Goal: Task Accomplishment & Management: Complete application form

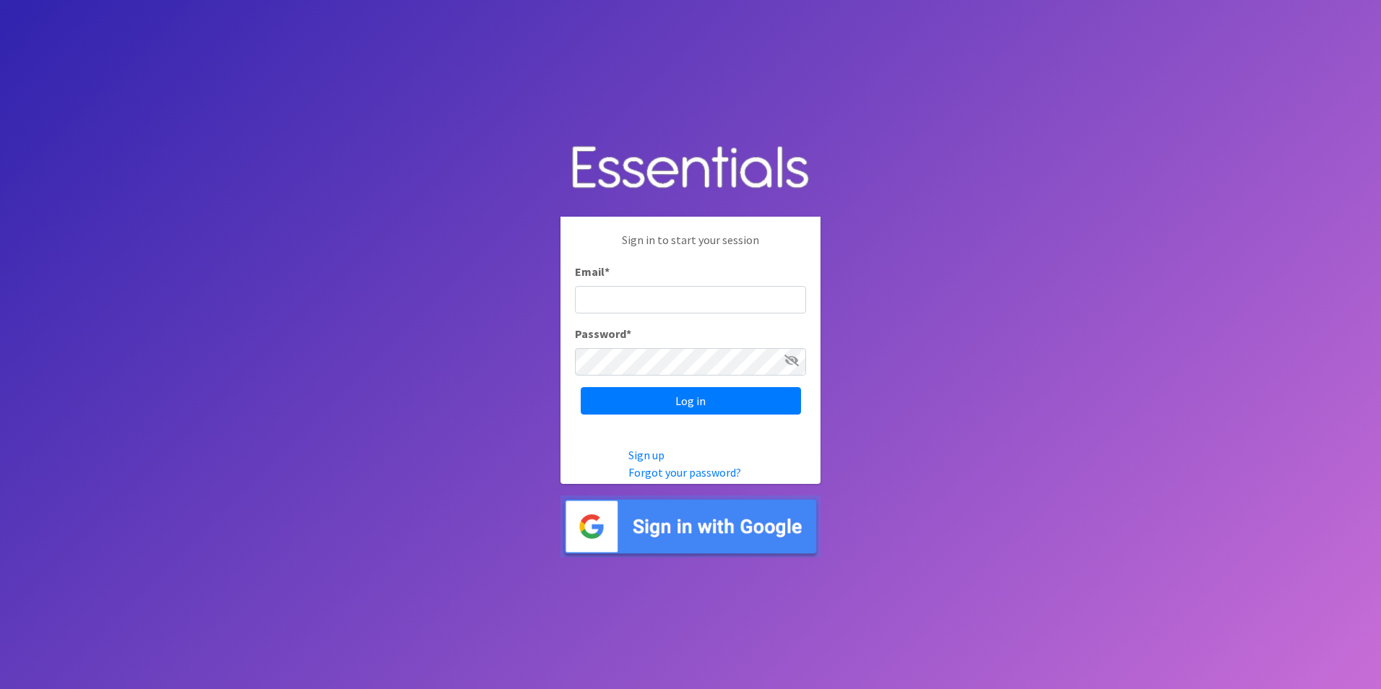
click at [678, 305] on input "Email *" at bounding box center [690, 299] width 231 height 27
type input "Khaney@belmontcountyhealth.com"
click at [650, 394] on input "Log in" at bounding box center [691, 400] width 220 height 27
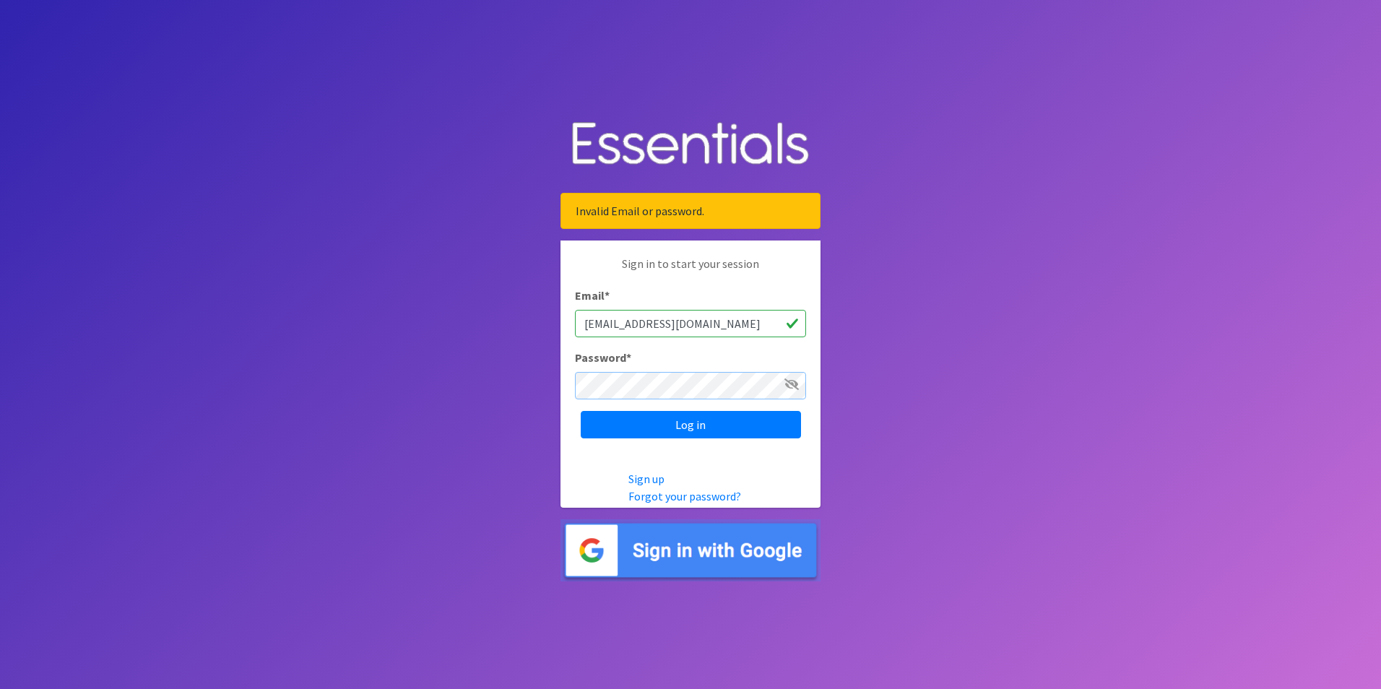
click at [581, 411] on input "Log in" at bounding box center [691, 424] width 220 height 27
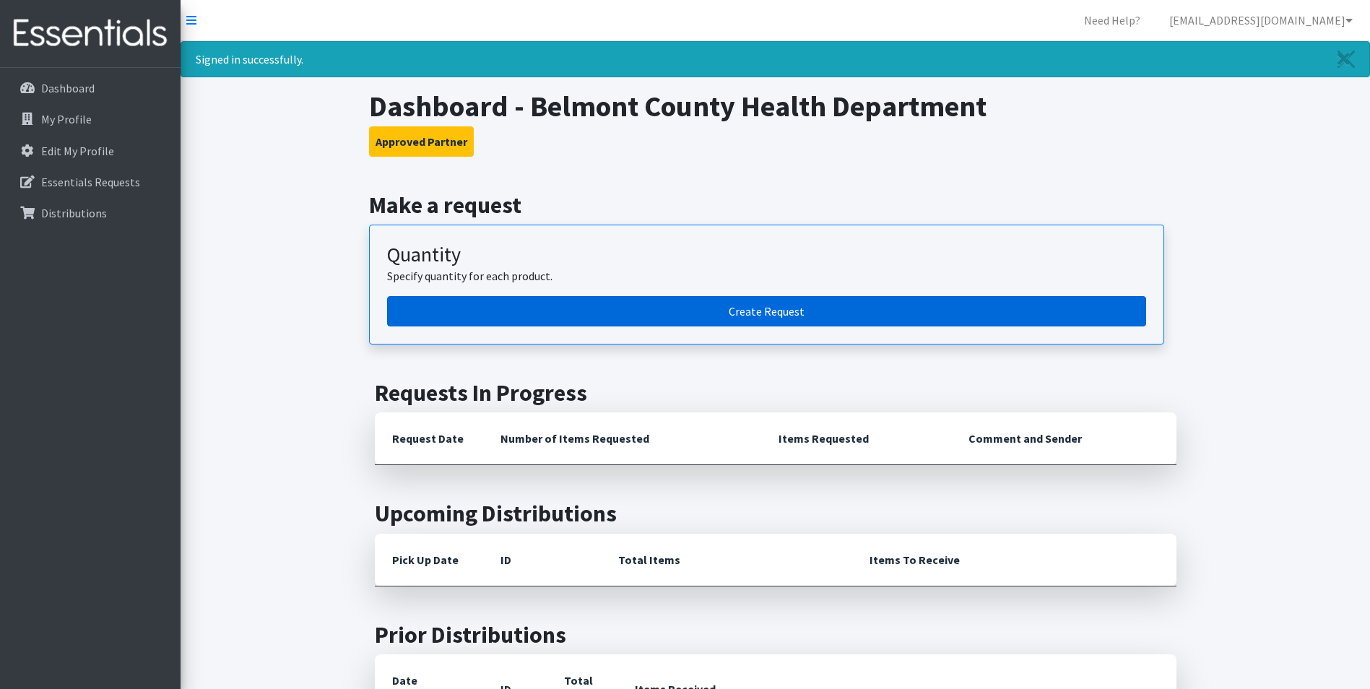
click at [759, 306] on link "Create Request" at bounding box center [766, 311] width 759 height 30
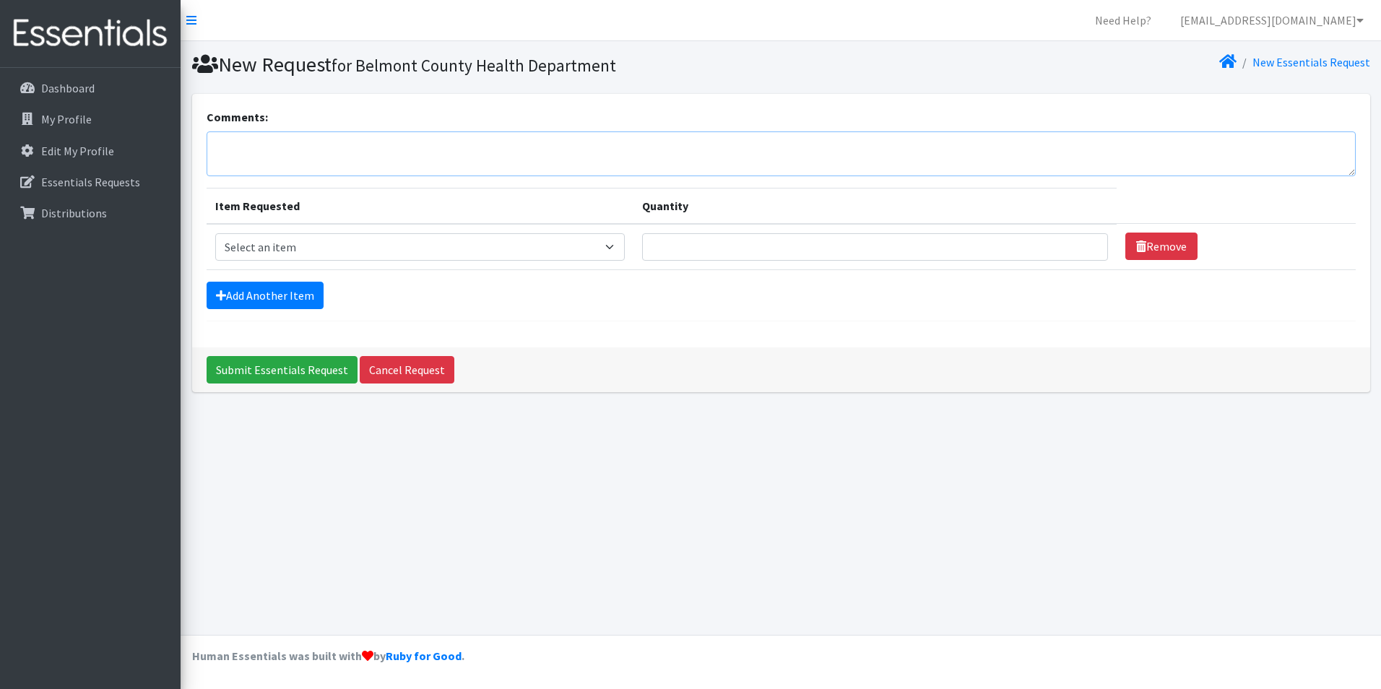
click at [422, 157] on textarea "Comments:" at bounding box center [781, 153] width 1149 height 45
click at [253, 144] on textarea "We" at bounding box center [781, 153] width 1149 height 45
click at [243, 149] on textarea "We" at bounding box center [781, 153] width 1149 height 45
type textarea "W"
type textarea "Our most"
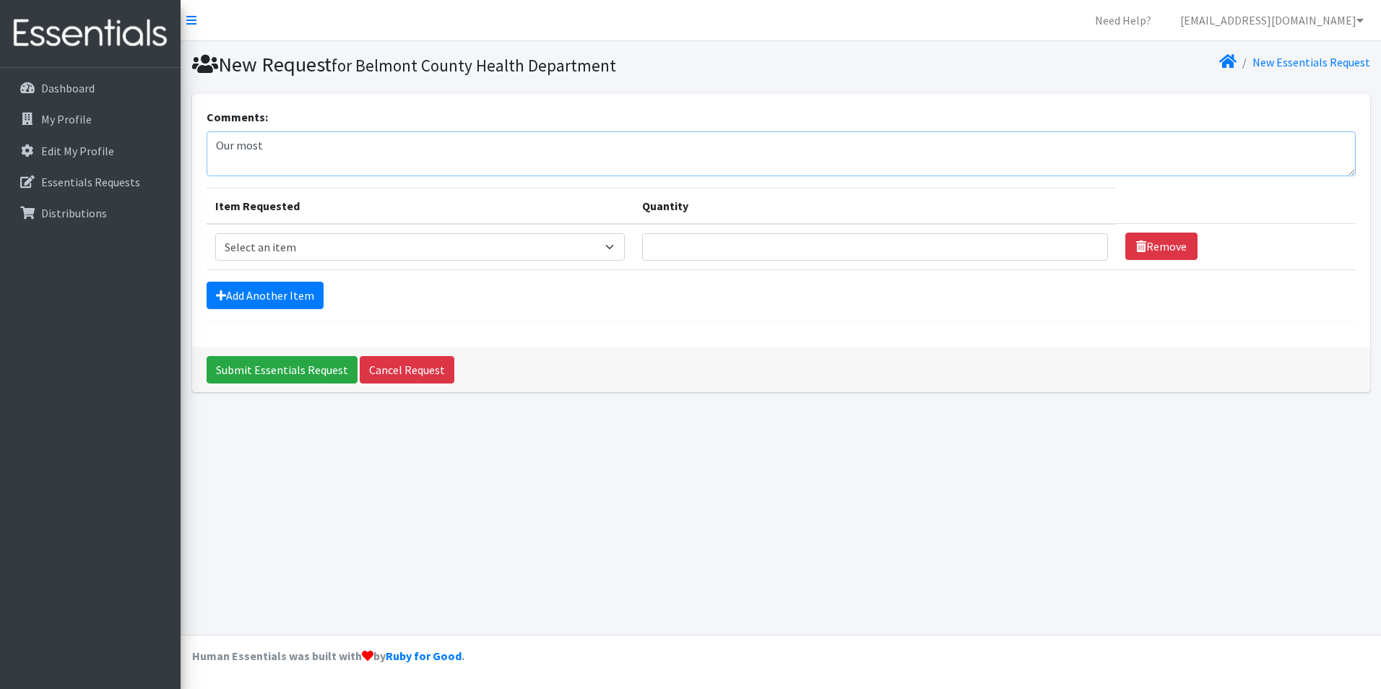
drag, startPoint x: 323, startPoint y: 145, endPoint x: 197, endPoint y: 142, distance: 126.4
click at [197, 142] on div "Comments: Our most Item Requested Quantity Item Requested Select an item Adult …" at bounding box center [781, 220] width 1178 height 253
type textarea "w"
click at [381, 142] on textarea "We are in need of size 6 diapers." at bounding box center [781, 153] width 1149 height 45
type textarea "We are in need of size 6 diapers. We didn't have any left."
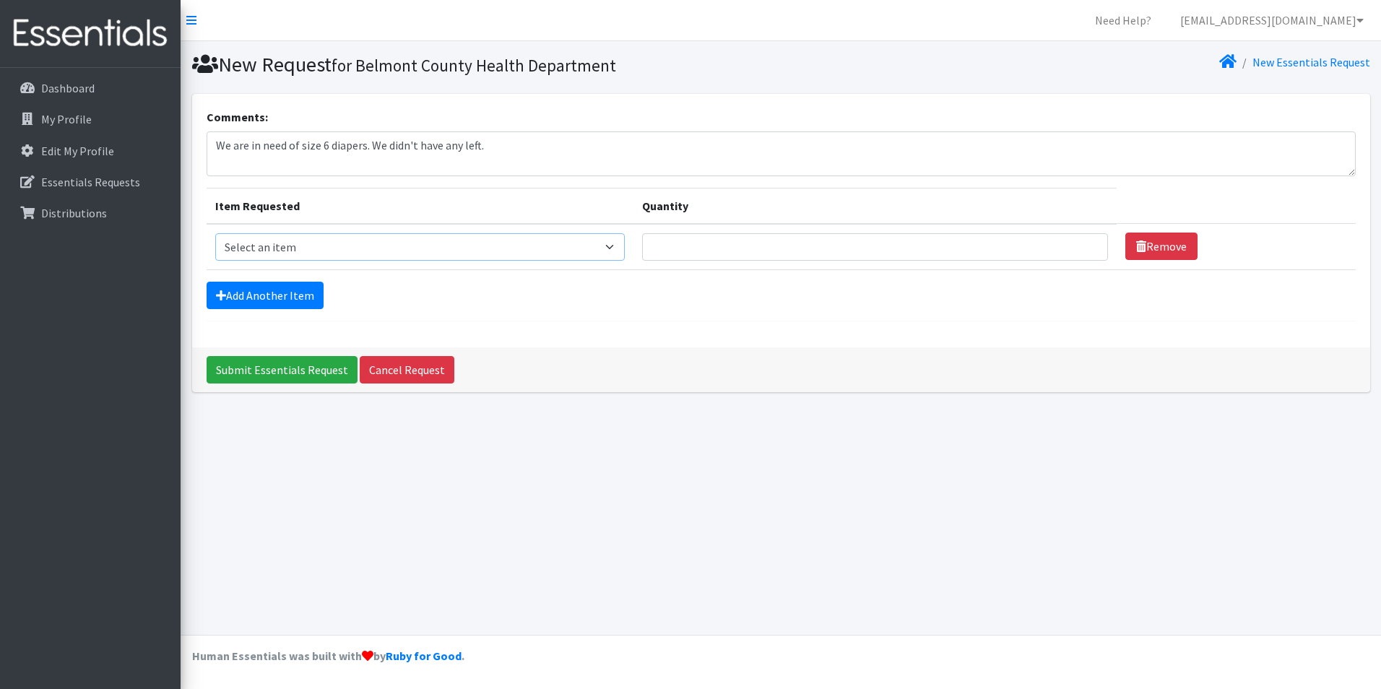
click at [618, 248] on select "Select an item Adult XXX Large Adult Large Adult XX Large Adult Medium Adult Sm…" at bounding box center [420, 246] width 410 height 27
select select "407"
click at [215, 233] on select "Select an item Adult XXX Large Adult Large Adult XX Large Adult Medium Adult Sm…" at bounding box center [420, 246] width 410 height 27
click at [991, 252] on input "Quantity" at bounding box center [875, 246] width 466 height 27
type input "50"
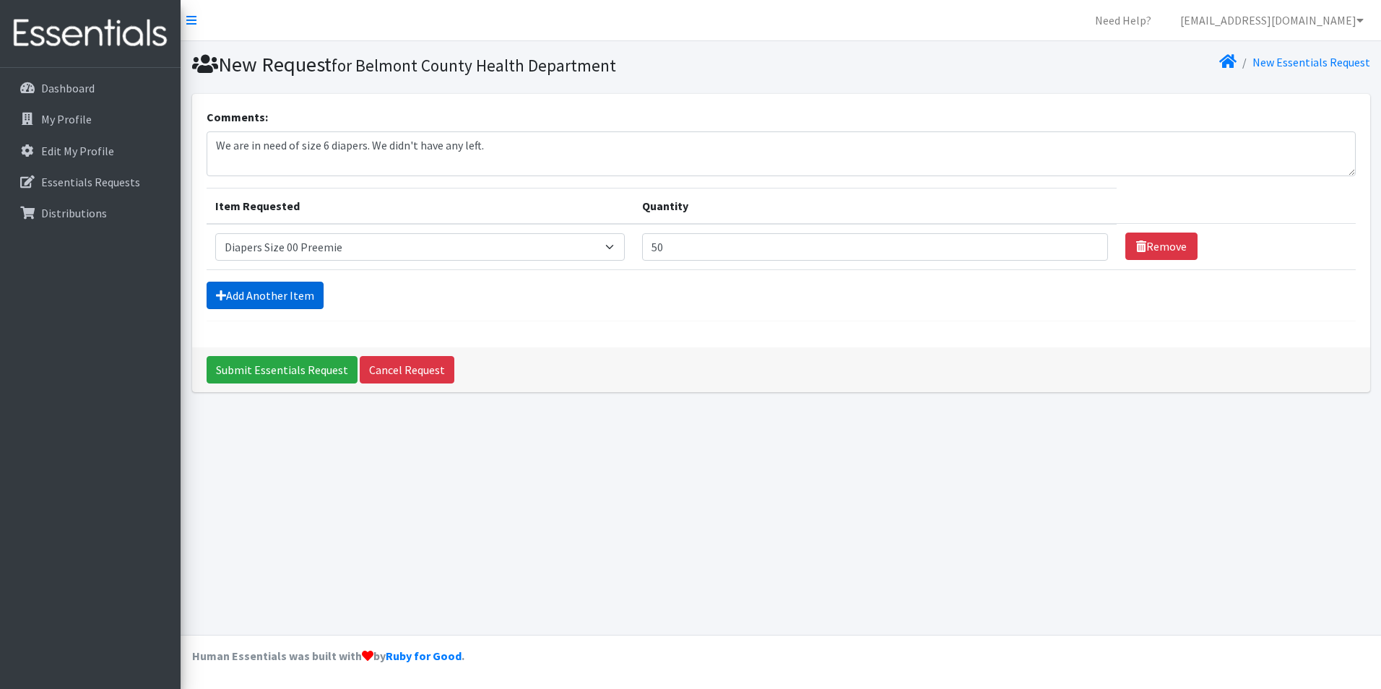
click at [305, 291] on link "Add Another Item" at bounding box center [265, 295] width 117 height 27
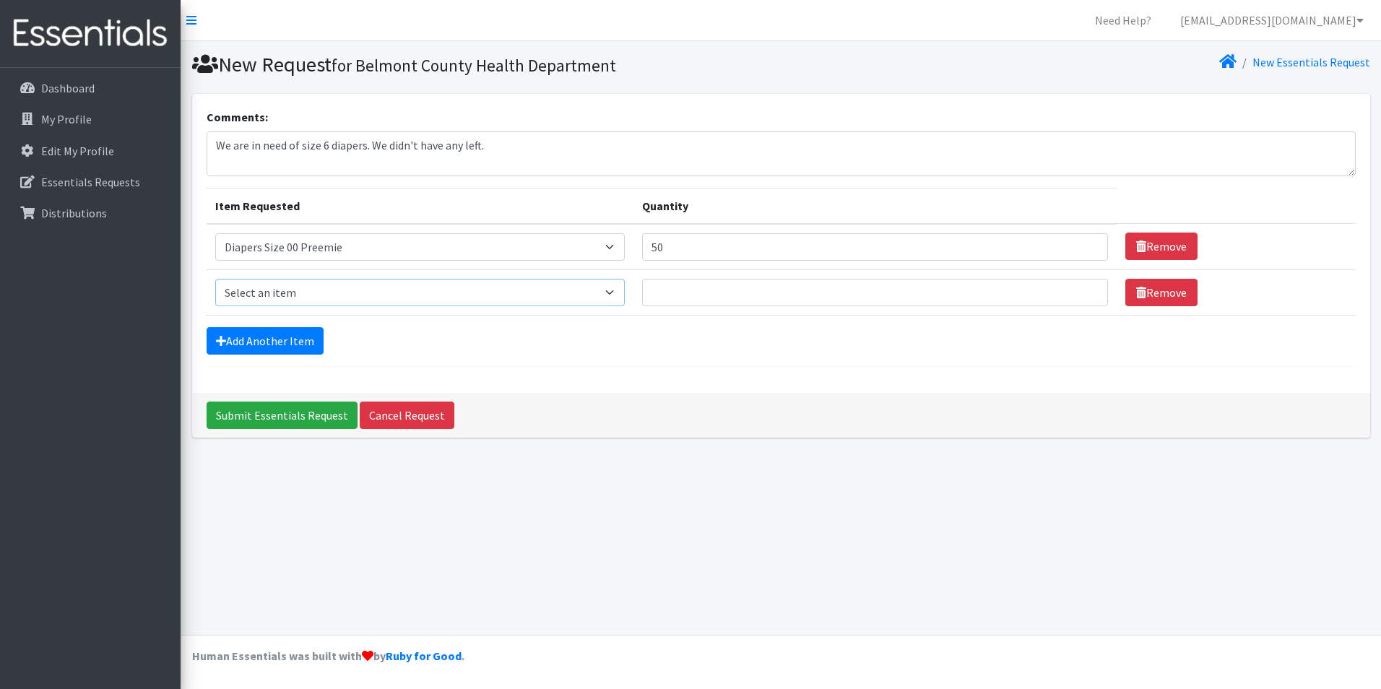
click at [619, 293] on select "Select an item Adult XXX Large Adult Large Adult XX Large Adult Medium Adult Sm…" at bounding box center [420, 292] width 410 height 27
select select "406"
click at [215, 279] on select "Select an item Adult XXX Large Adult Large Adult XX Large Adult Medium Adult Sm…" at bounding box center [420, 292] width 410 height 27
click at [731, 289] on input "Quantity" at bounding box center [875, 292] width 466 height 27
type input "300"
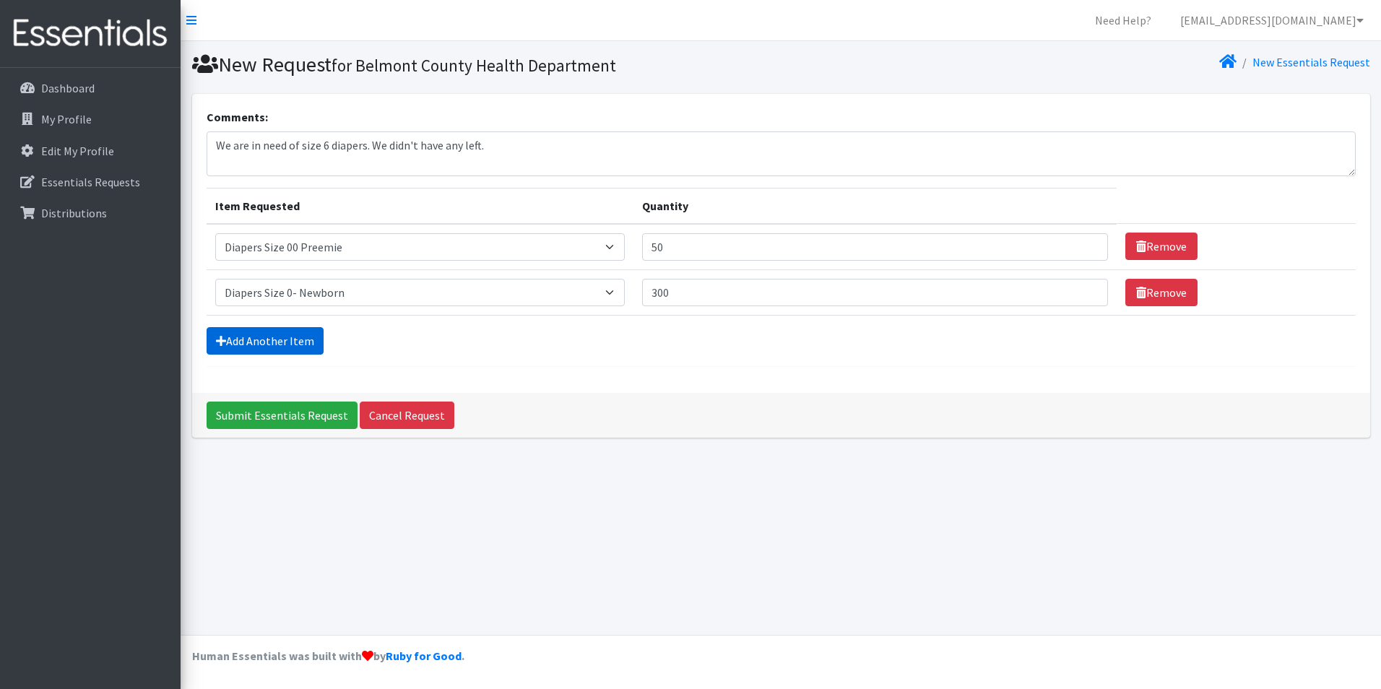
click at [246, 339] on link "Add Another Item" at bounding box center [265, 340] width 117 height 27
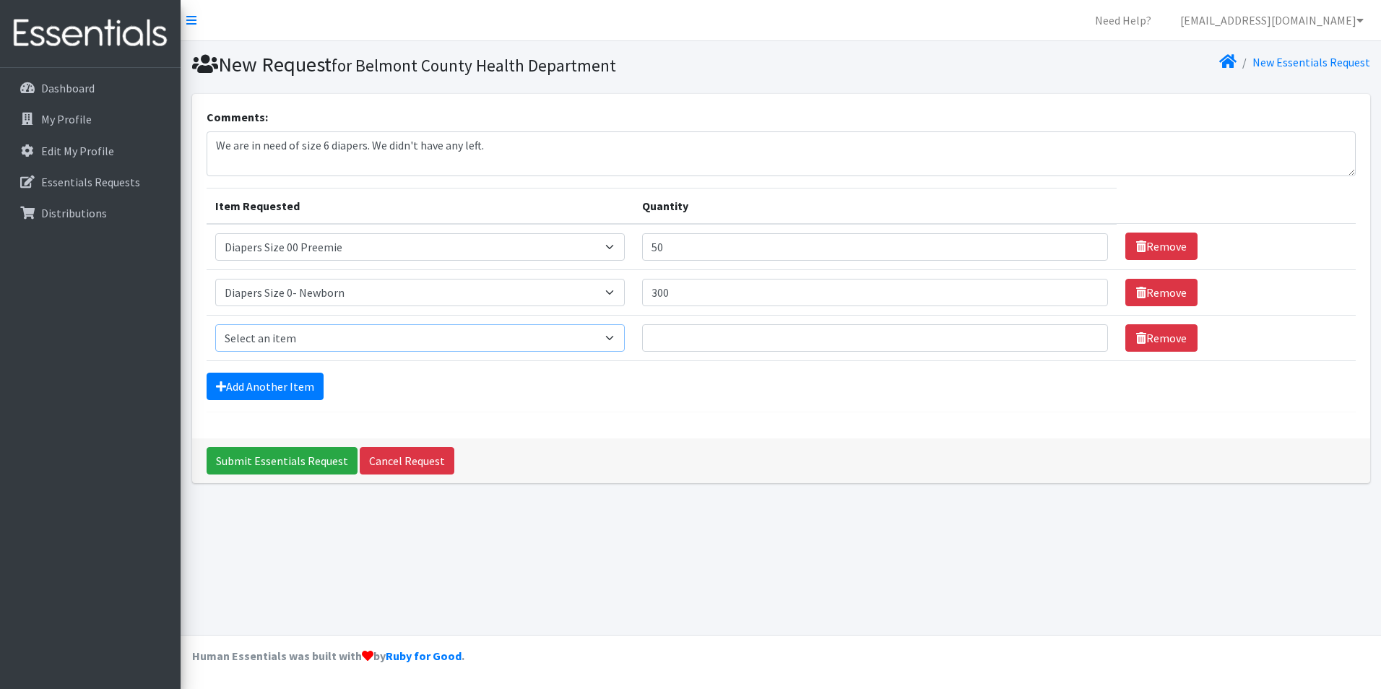
click at [618, 339] on select "Select an item Adult XXX Large Adult Large Adult XX Large Adult Medium Adult Sm…" at bounding box center [420, 337] width 410 height 27
select select "408"
click at [215, 324] on select "Select an item Adult XXX Large Adult Large Adult XX Large Adult Medium Adult Sm…" at bounding box center [420, 337] width 410 height 27
click at [674, 342] on input "Quantity" at bounding box center [875, 337] width 466 height 27
type input "300"
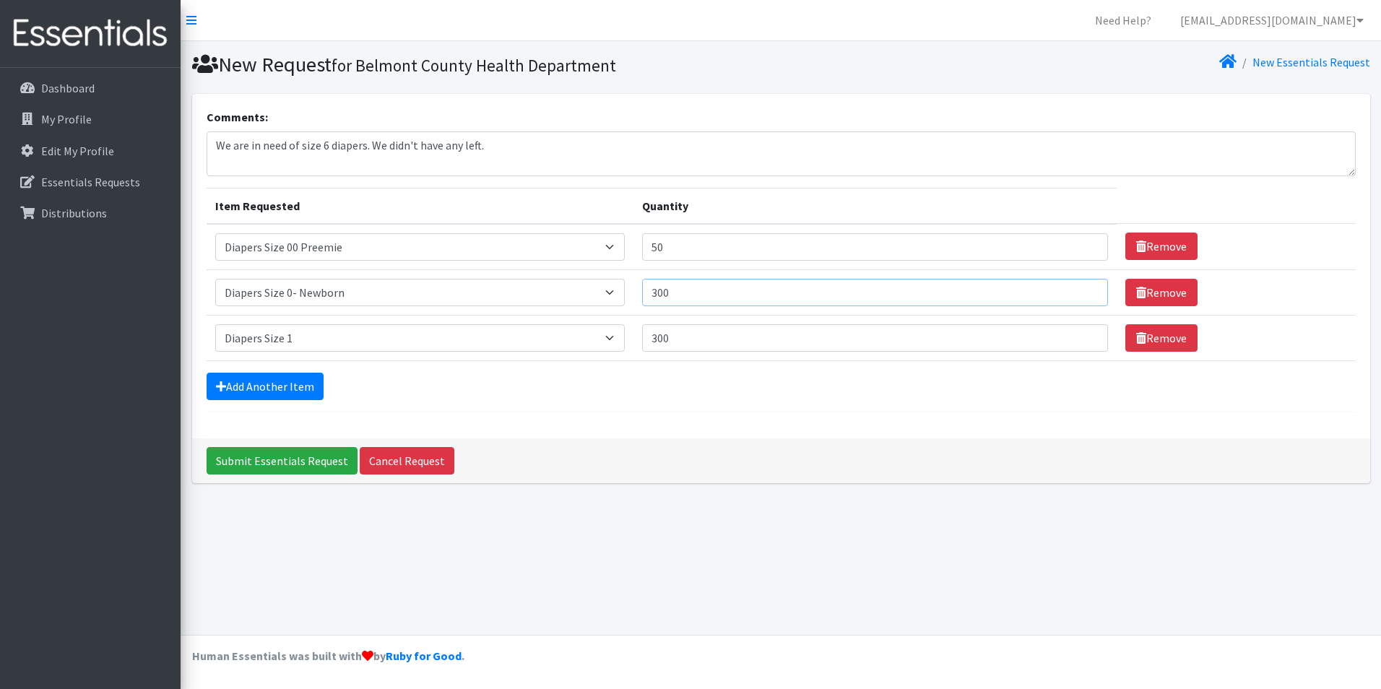
click at [663, 291] on input "300" at bounding box center [875, 292] width 466 height 27
type input "500"
click at [664, 339] on input "300" at bounding box center [875, 337] width 466 height 27
click at [282, 384] on link "Add Another Item" at bounding box center [265, 386] width 117 height 27
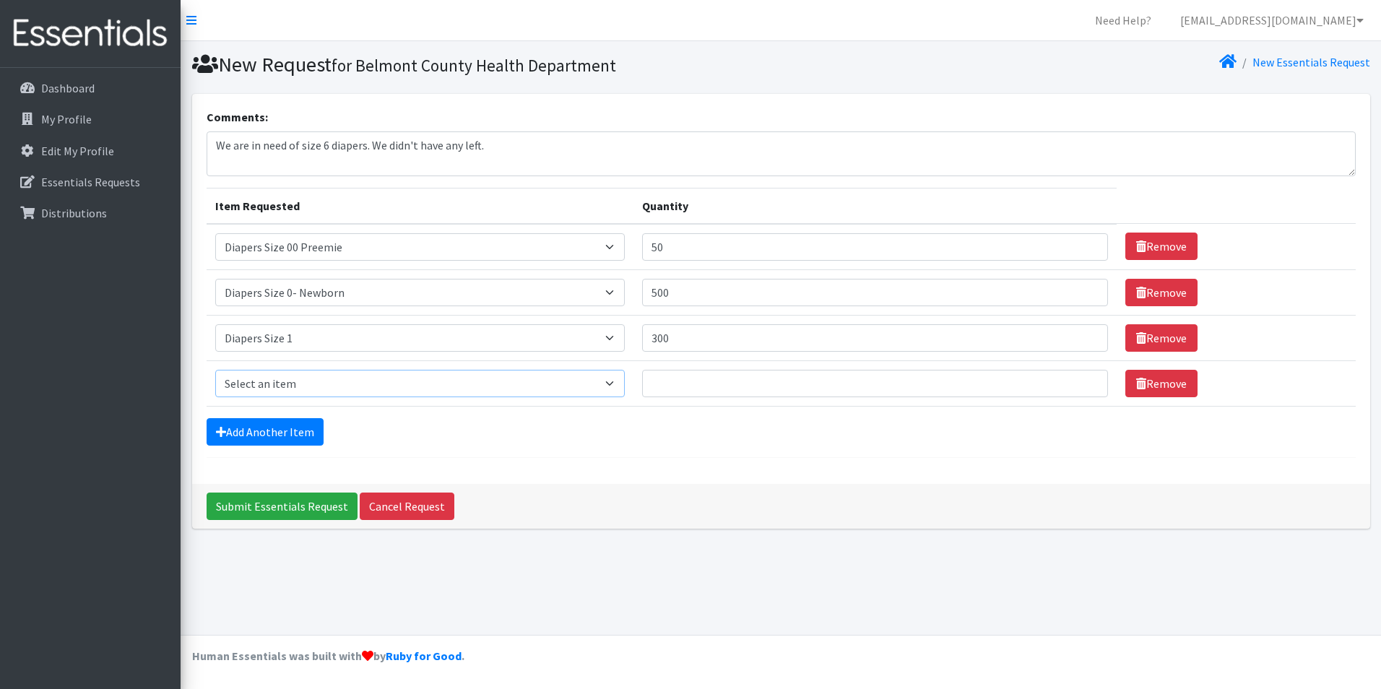
click at [620, 386] on select "Select an item Adult XXX Large Adult Large Adult XX Large Adult Medium Adult Sm…" at bounding box center [420, 383] width 410 height 27
select select "426"
click at [215, 370] on select "Select an item Adult XXX Large Adult Large Adult XX Large Adult Medium Adult Sm…" at bounding box center [420, 383] width 410 height 27
click at [666, 383] on input "Quantity" at bounding box center [875, 383] width 466 height 27
type input "300"
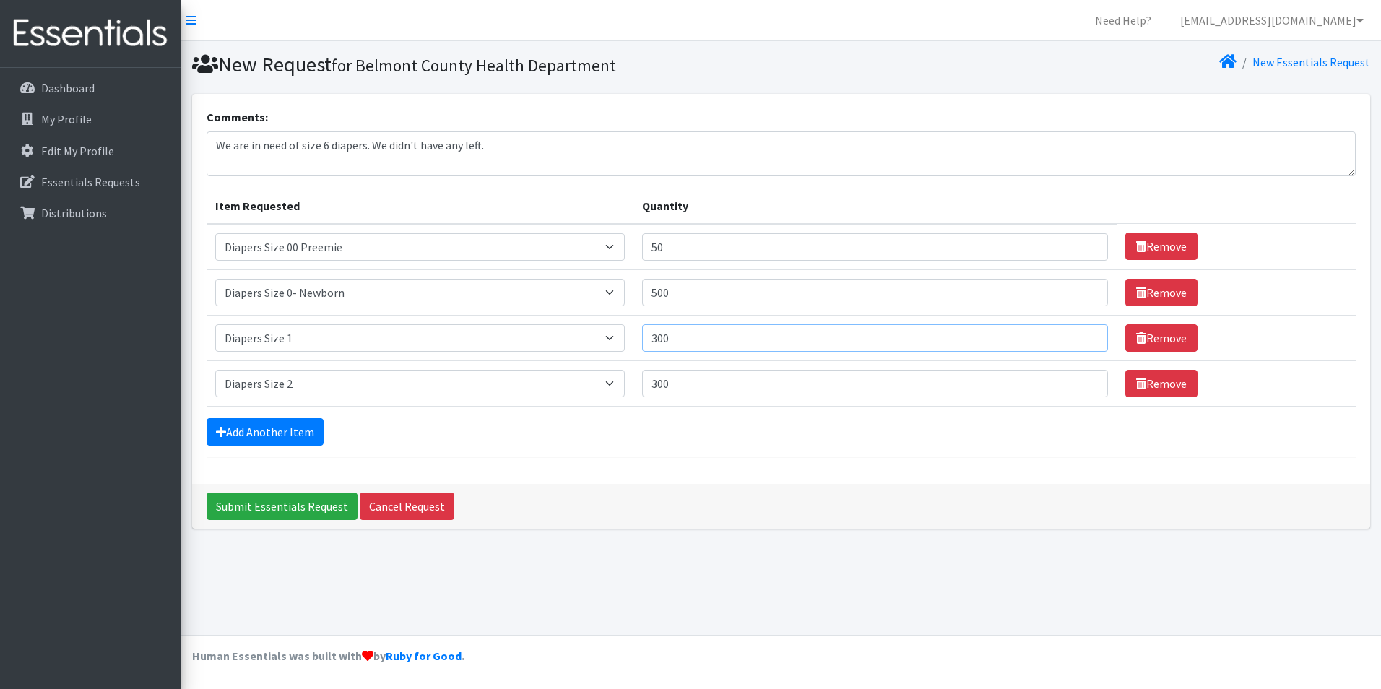
click at [666, 340] on input "300" at bounding box center [875, 337] width 466 height 27
type input "400"
click at [249, 438] on link "Add Another Item" at bounding box center [265, 431] width 117 height 27
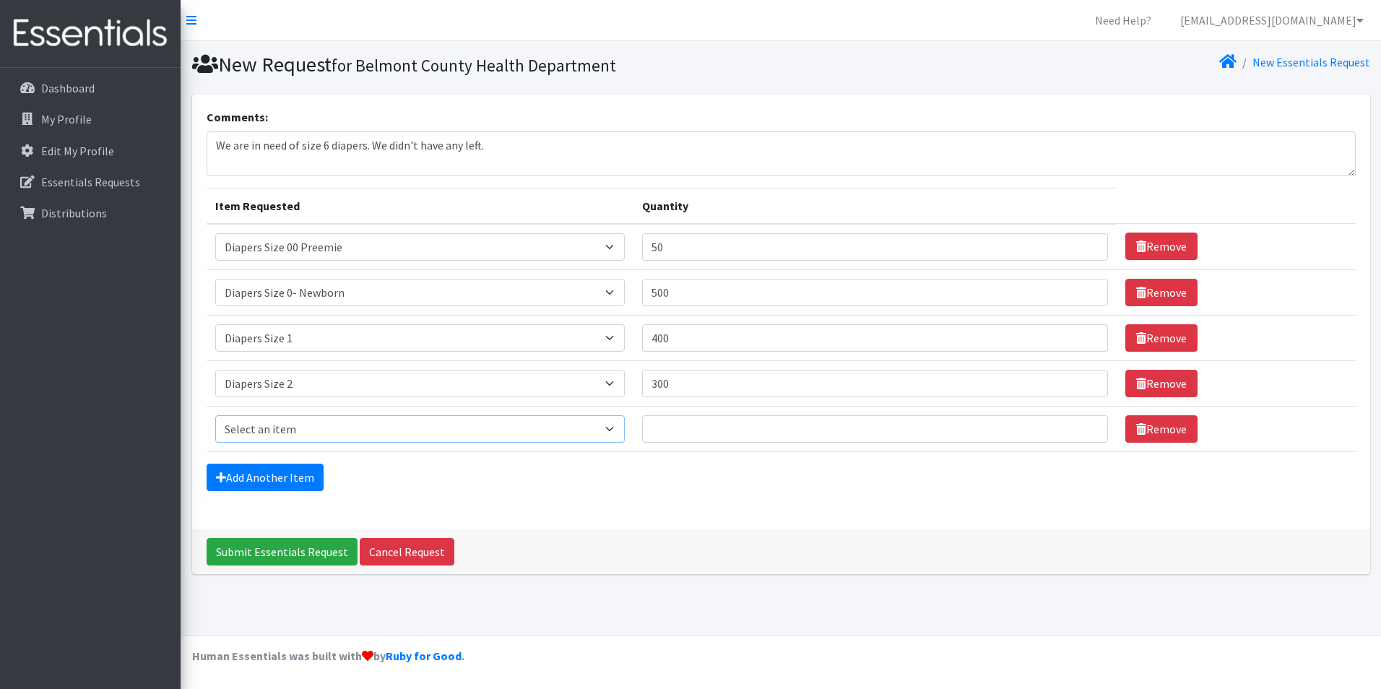
click at [619, 427] on select "Select an item Adult XXX Large Adult Large Adult XX Large Adult Medium Adult Sm…" at bounding box center [420, 428] width 410 height 27
select select "428"
click at [215, 415] on select "Select an item Adult XXX Large Adult Large Adult XX Large Adult Medium Adult Sm…" at bounding box center [420, 428] width 410 height 27
click at [667, 429] on input "Quantity" at bounding box center [875, 428] width 466 height 27
type input "500"
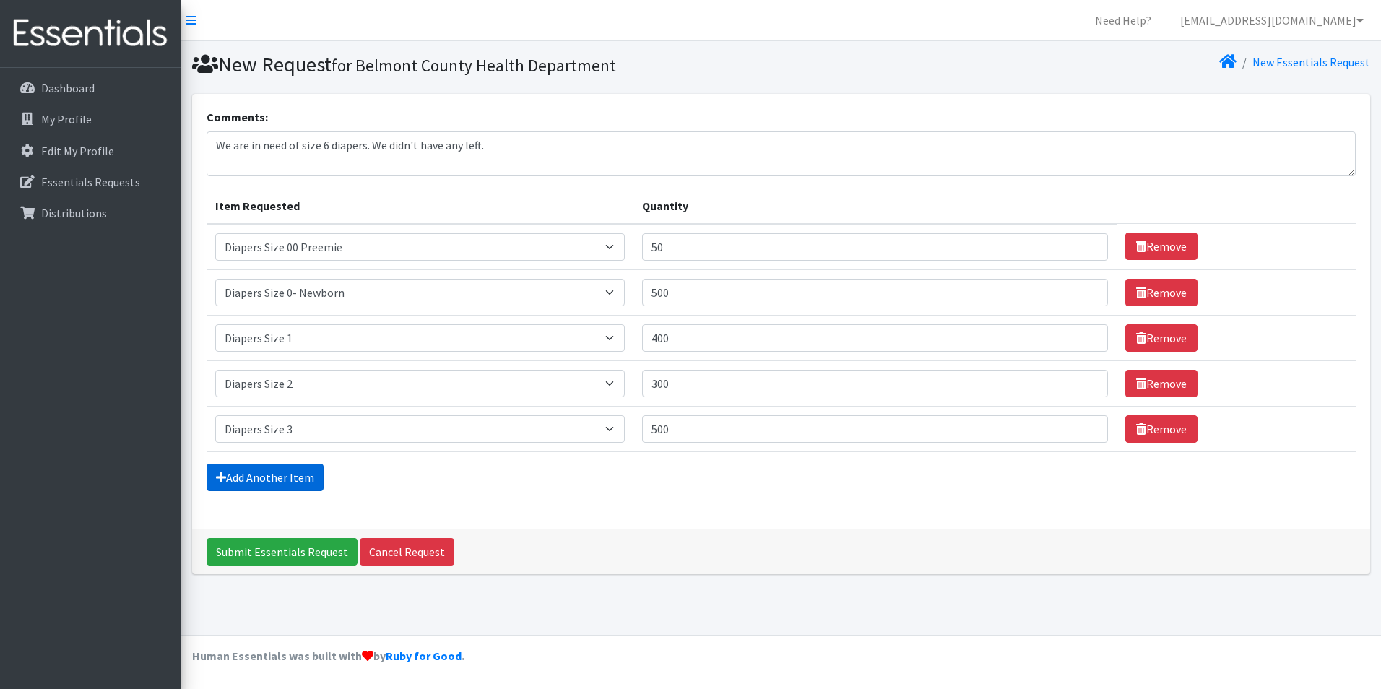
click at [299, 482] on link "Add Another Item" at bounding box center [265, 477] width 117 height 27
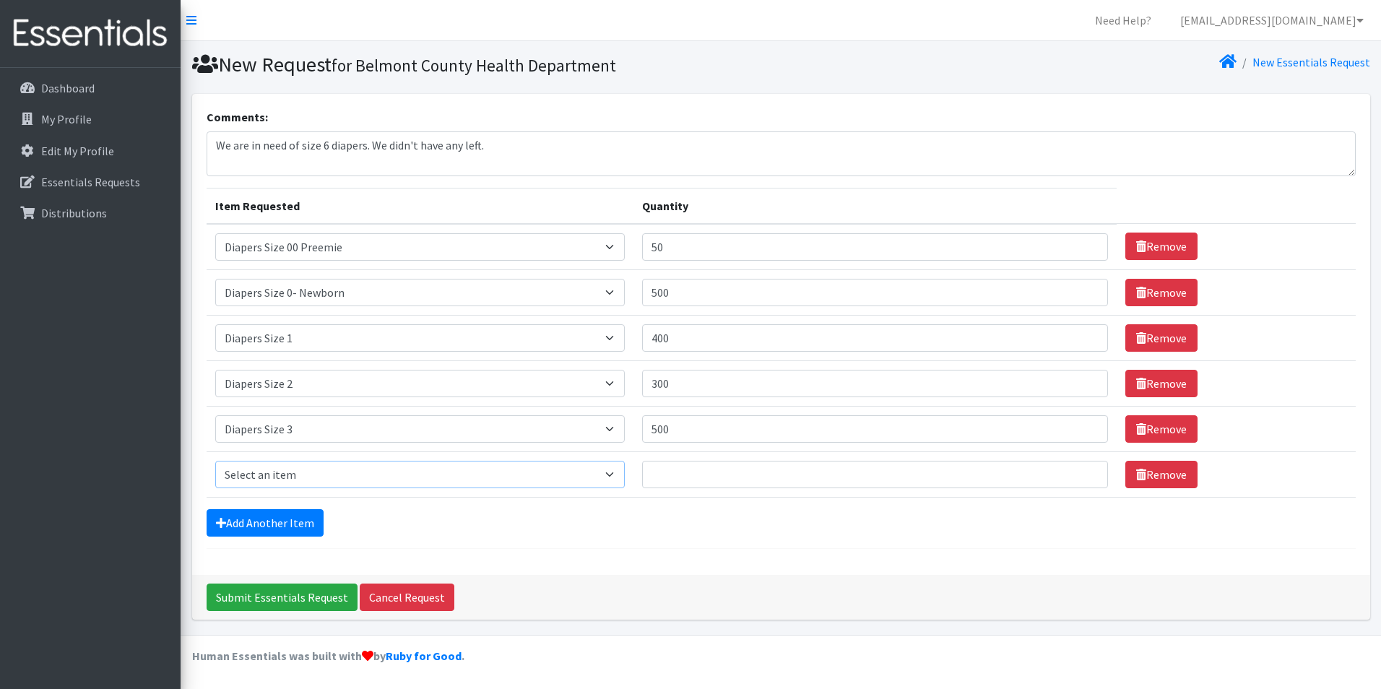
click at [617, 476] on select "Select an item Adult XXX Large Adult Large Adult XX Large Adult Medium Adult Sm…" at bounding box center [420, 474] width 410 height 27
select select "414"
click at [215, 461] on select "Select an item Adult XXX Large Adult Large Adult XX Large Adult Medium Adult Sm…" at bounding box center [420, 474] width 410 height 27
click at [690, 479] on input "Quantity" at bounding box center [875, 474] width 466 height 27
type input "500"
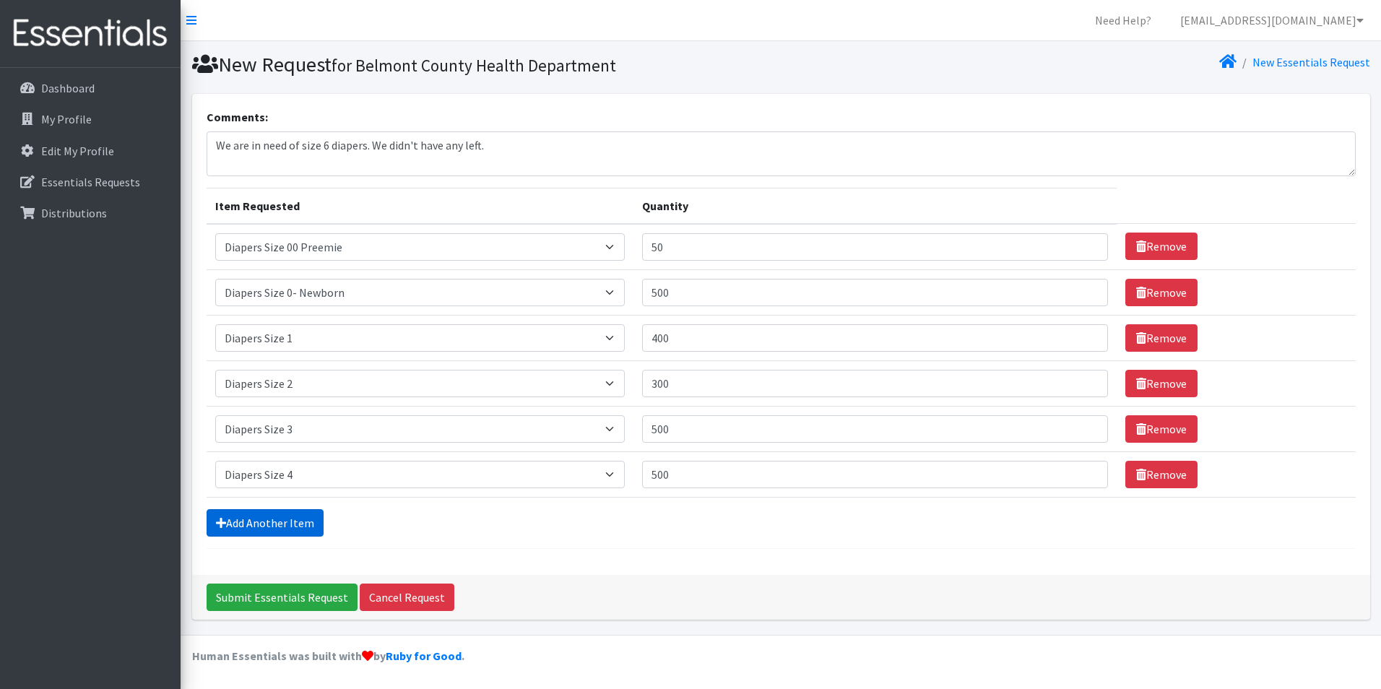
click at [267, 526] on link "Add Another Item" at bounding box center [265, 522] width 117 height 27
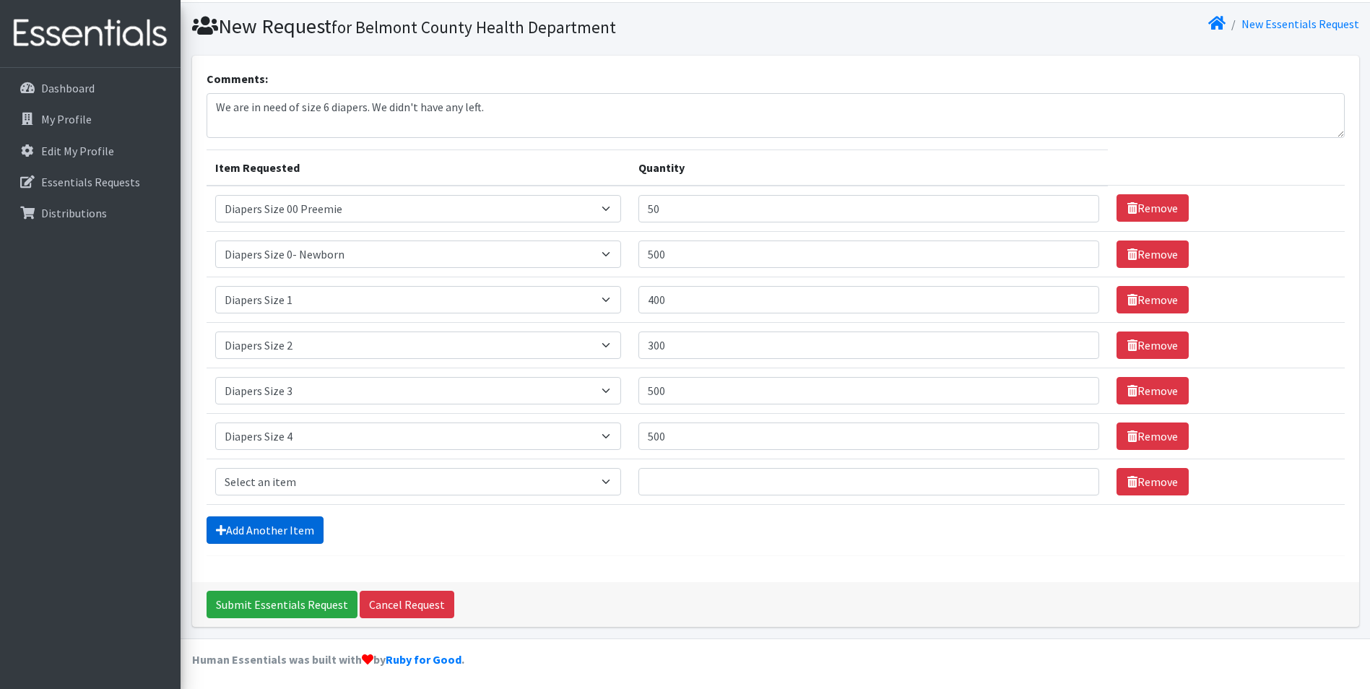
scroll to position [42, 0]
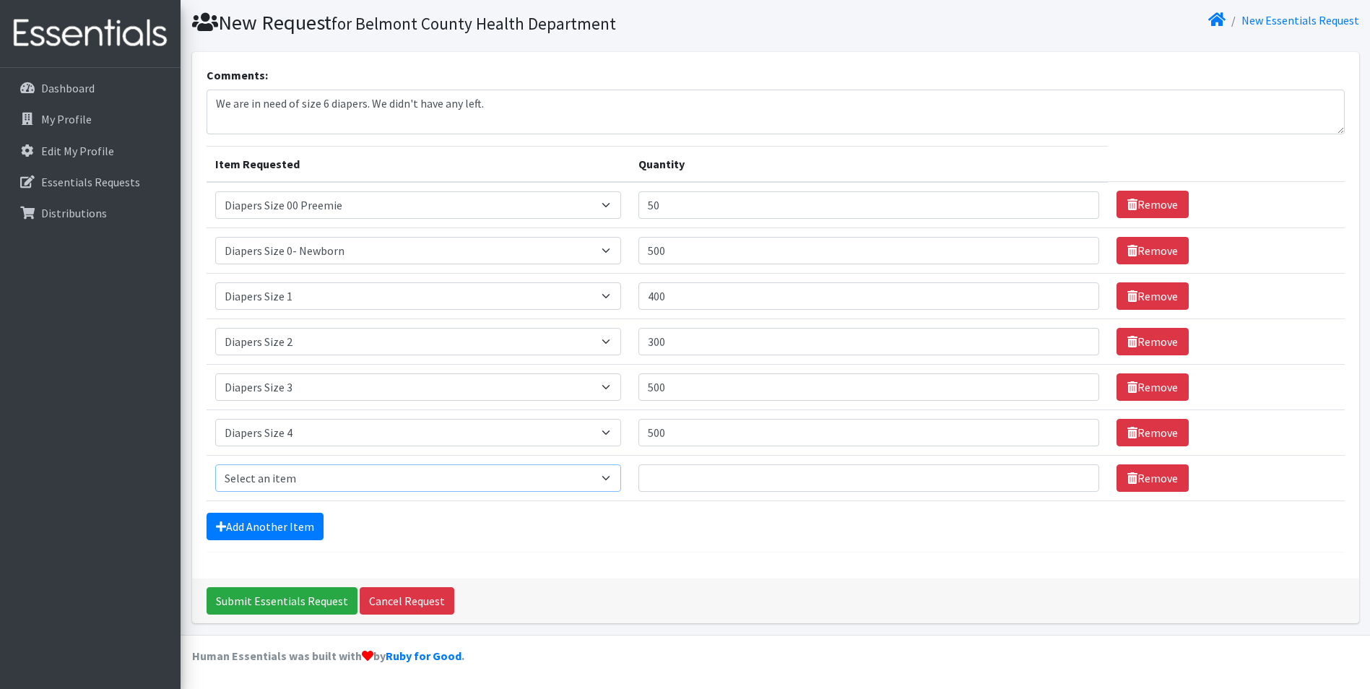
click at [615, 479] on select "Select an item Adult XXX Large Adult Large Adult XX Large Adult Medium Adult Sm…" at bounding box center [418, 477] width 406 height 27
select select "415"
click at [215, 464] on select "Select an item Adult XXX Large Adult Large Adult XX Large Adult Medium Adult Sm…" at bounding box center [418, 477] width 406 height 27
click at [716, 477] on input "Quantity" at bounding box center [868, 477] width 461 height 27
type input "500"
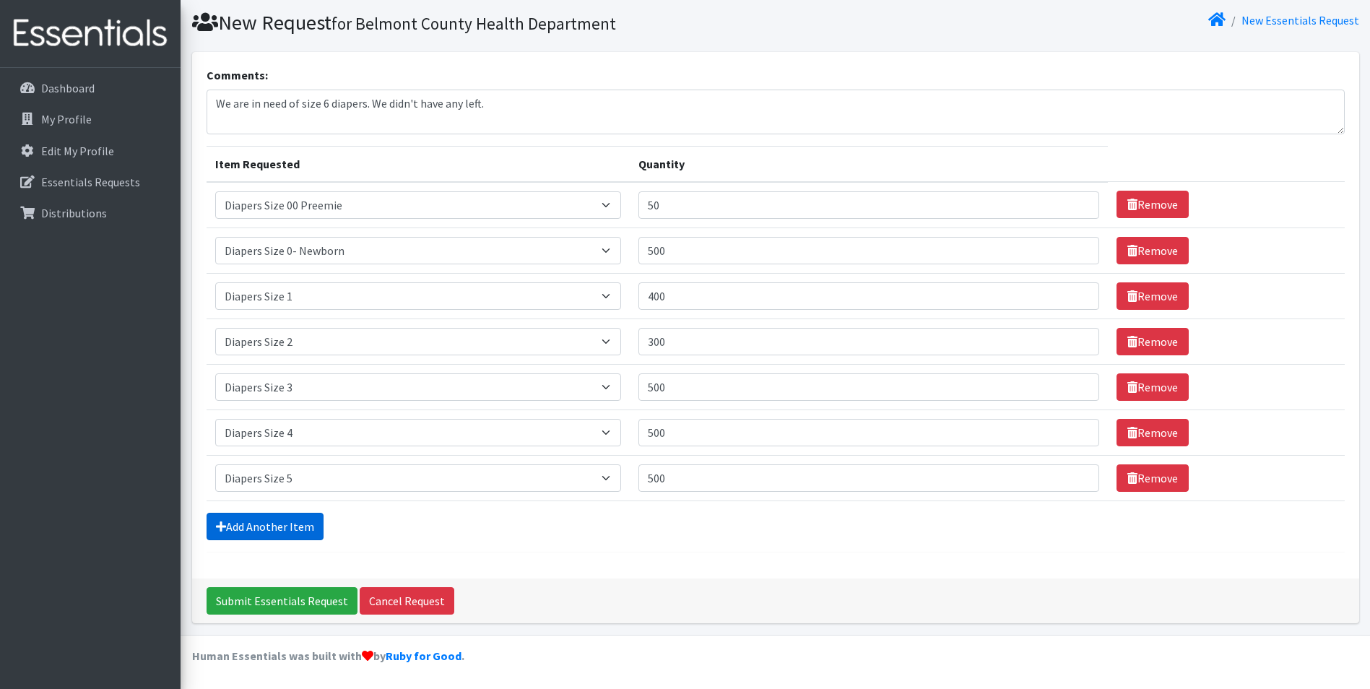
click at [263, 529] on link "Add Another Item" at bounding box center [265, 526] width 117 height 27
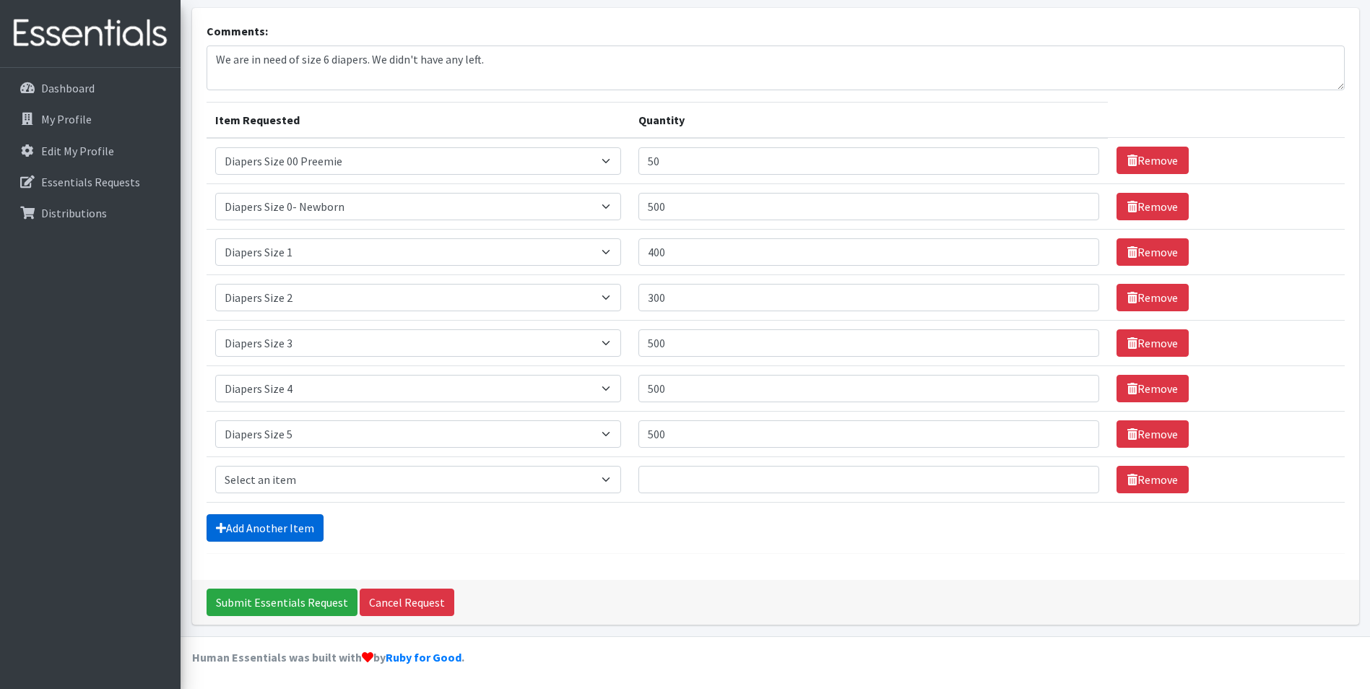
scroll to position [87, 0]
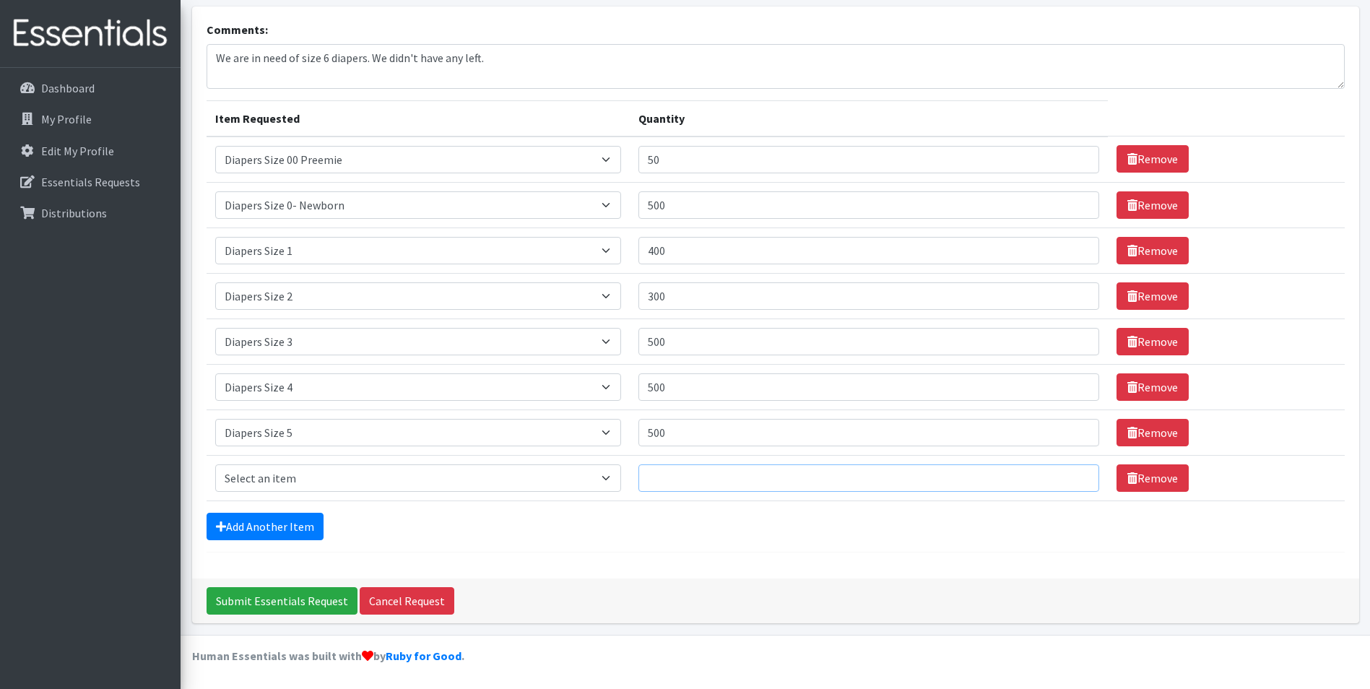
click at [675, 477] on input "Quantity" at bounding box center [868, 477] width 461 height 27
type input "500"
click at [273, 528] on link "Add Another Item" at bounding box center [265, 526] width 117 height 27
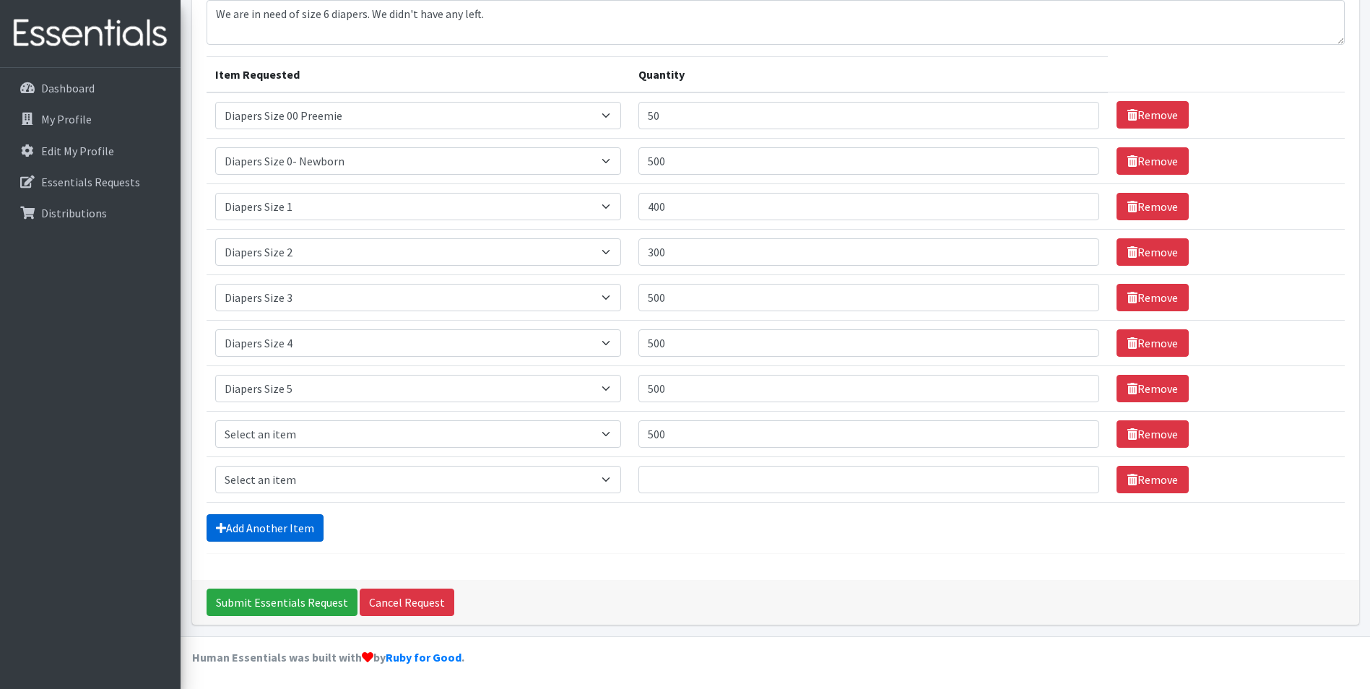
scroll to position [133, 0]
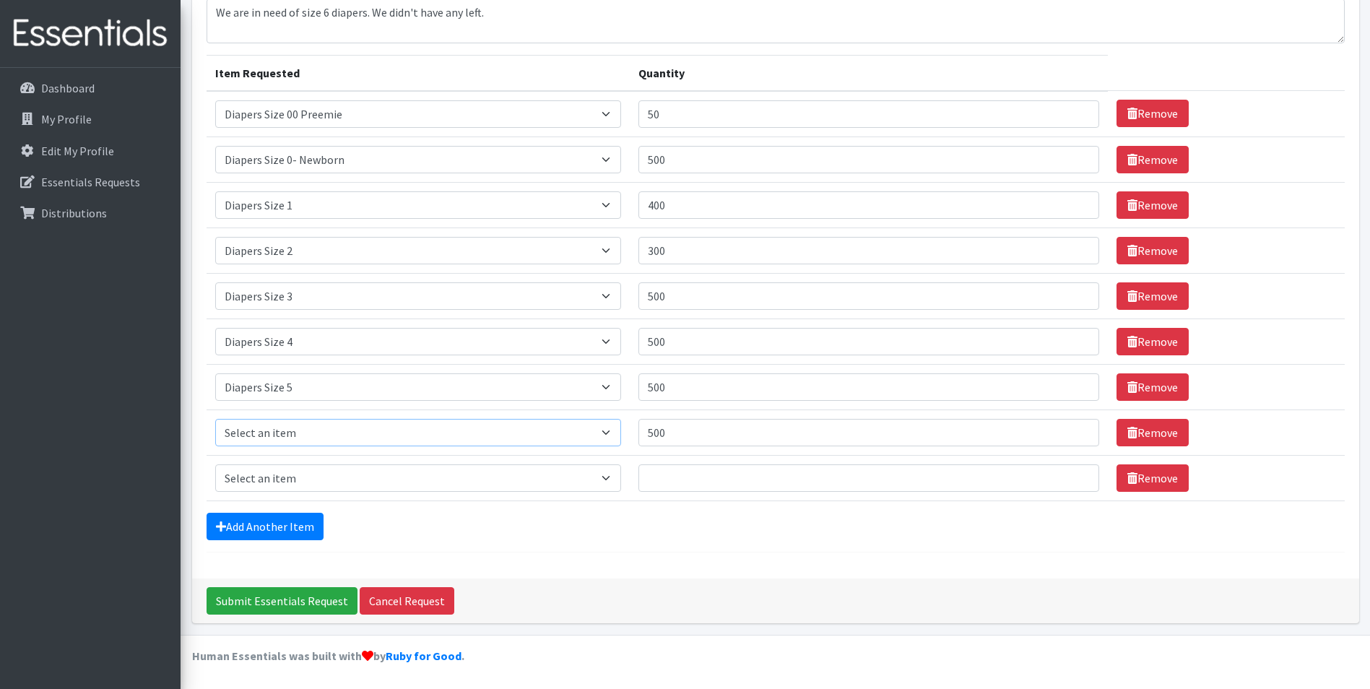
click at [614, 434] on select "Select an item Adult XXX Large Adult Large Adult XX Large Adult Medium Adult Sm…" at bounding box center [418, 432] width 406 height 27
select select "417"
click at [215, 419] on select "Select an item Adult XXX Large Adult Large Adult XX Large Adult Medium Adult Sm…" at bounding box center [418, 432] width 406 height 27
click at [613, 477] on select "Select an item Adult XXX Large Adult Large Adult XX Large Adult Medium Adult Sm…" at bounding box center [418, 477] width 406 height 27
select select "4739"
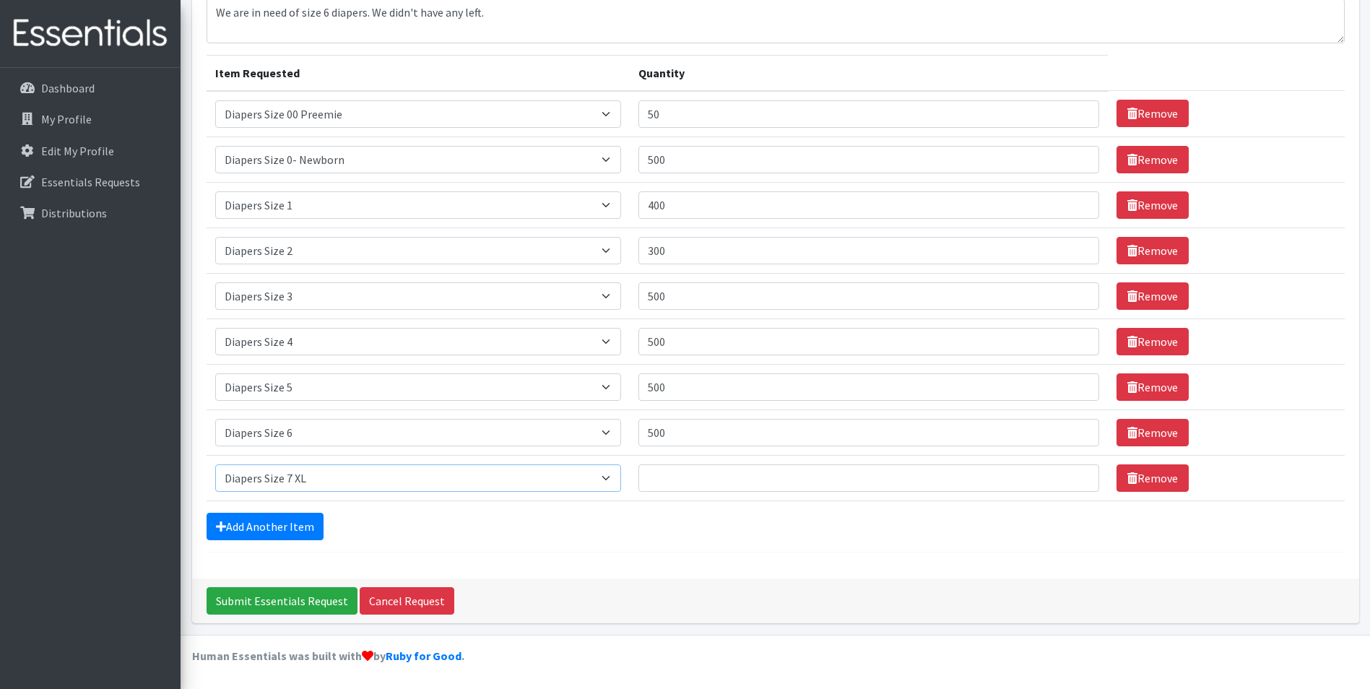
click at [215, 464] on select "Select an item Adult XXX Large Adult Large Adult XX Large Adult Medium Adult Sm…" at bounding box center [418, 477] width 406 height 27
click at [716, 480] on input "Quantity" at bounding box center [868, 477] width 461 height 27
type input "200"
click at [253, 524] on link "Add Another Item" at bounding box center [265, 526] width 117 height 27
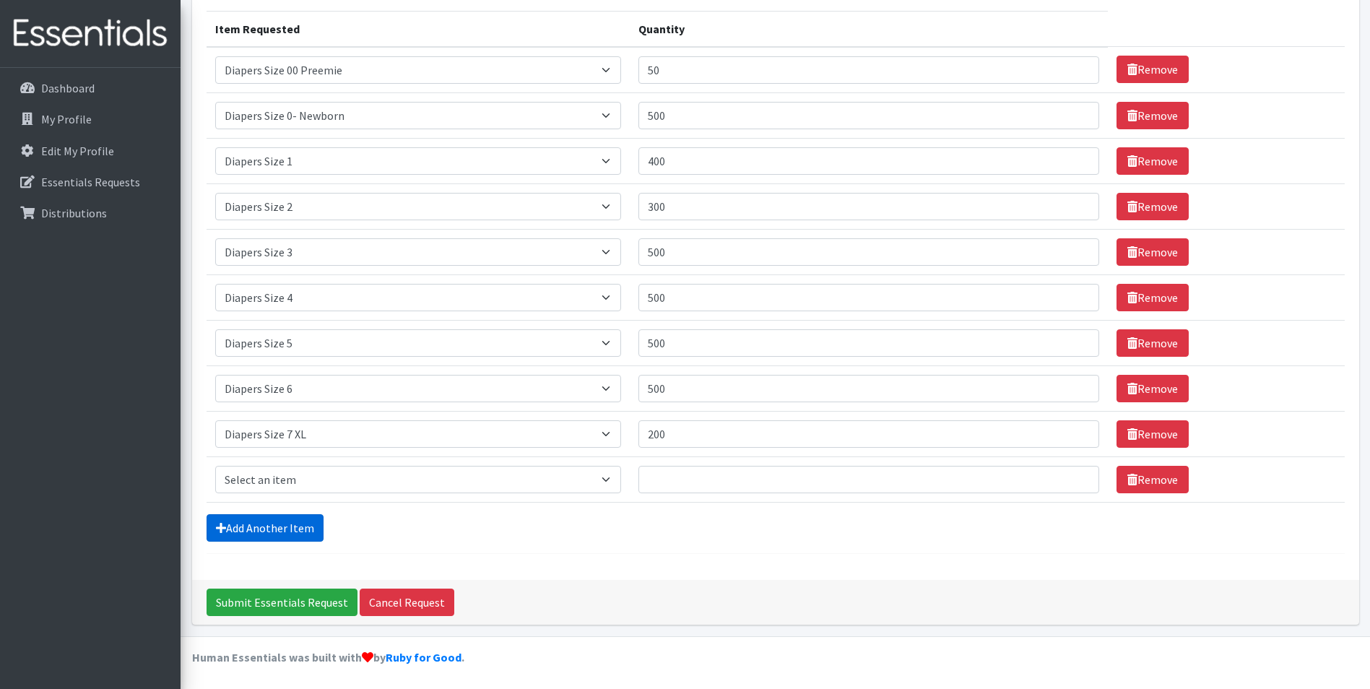
scroll to position [178, 0]
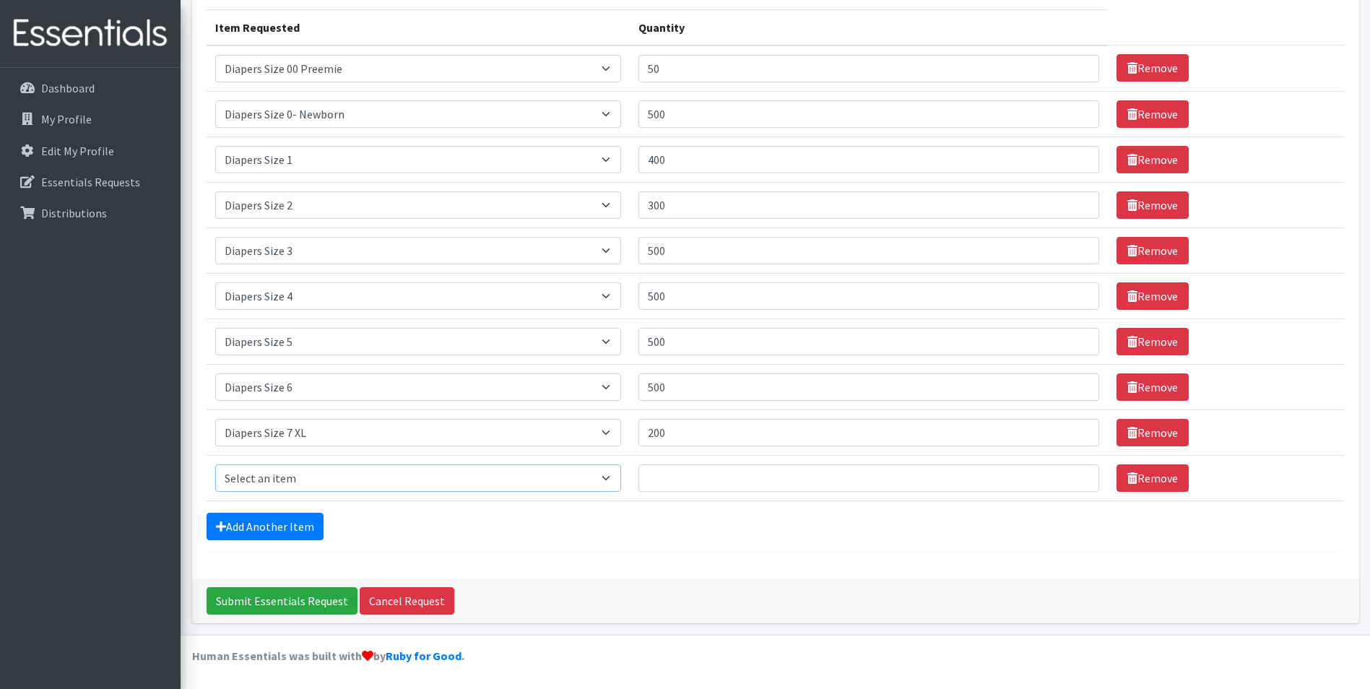
click at [613, 479] on select "Select an item Adult XXX Large Adult Large Adult XX Large Adult Medium Adult Sm…" at bounding box center [418, 477] width 406 height 27
select select "2925"
click at [215, 464] on select "Select an item Adult XXX Large Adult Large Adult XX Large Adult Medium Adult Sm…" at bounding box center [418, 477] width 406 height 27
click at [722, 482] on input "Quantity" at bounding box center [868, 477] width 461 height 27
type input "200"
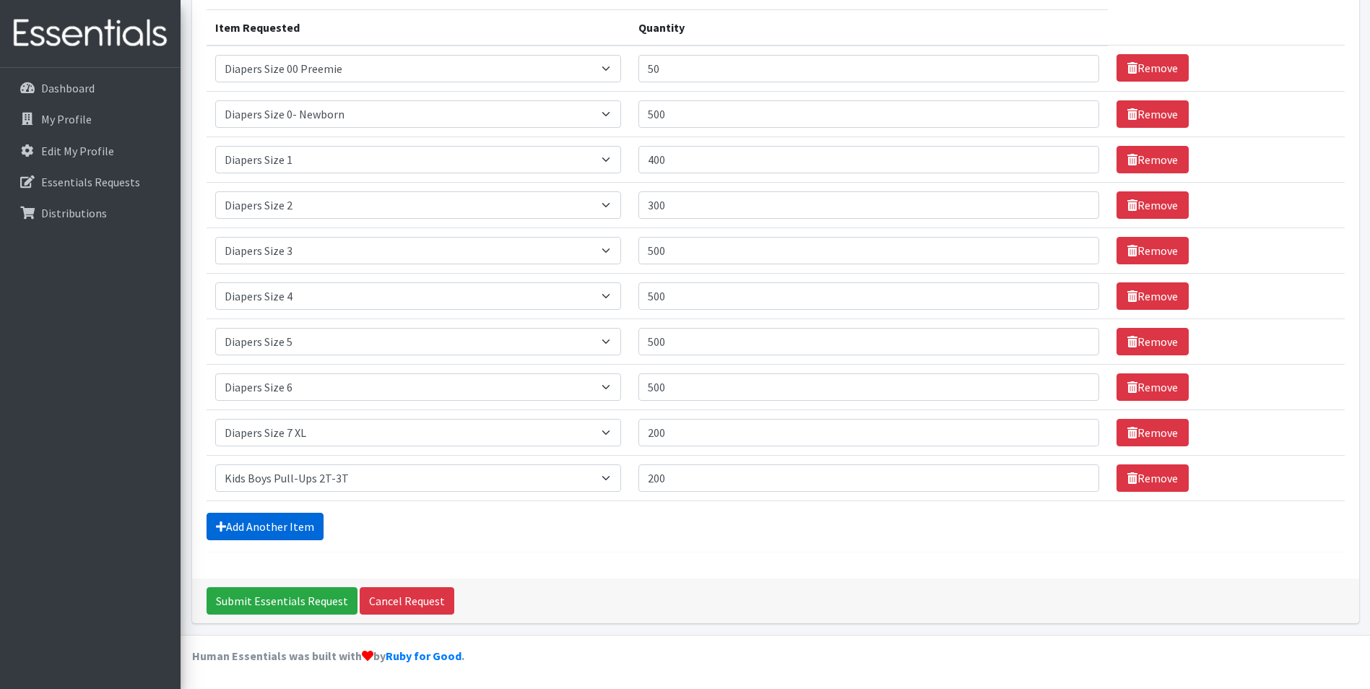
click at [308, 529] on link "Add Another Item" at bounding box center [265, 526] width 117 height 27
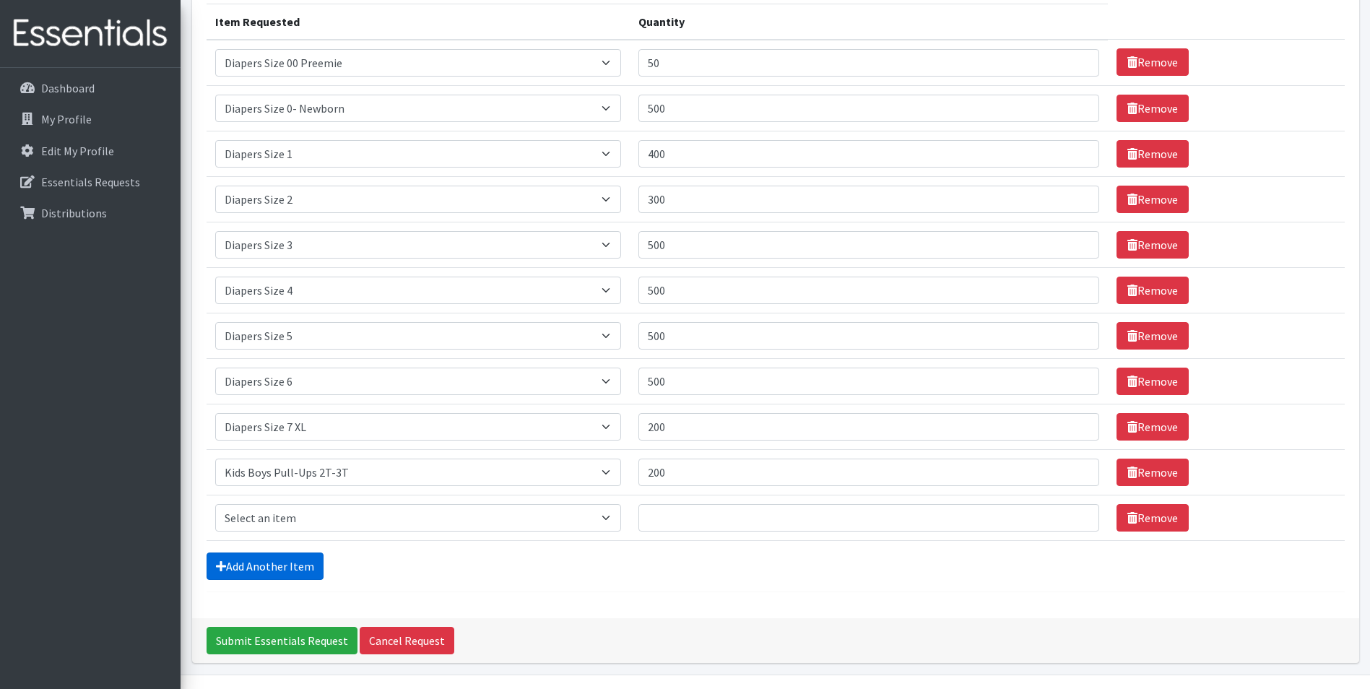
scroll to position [224, 0]
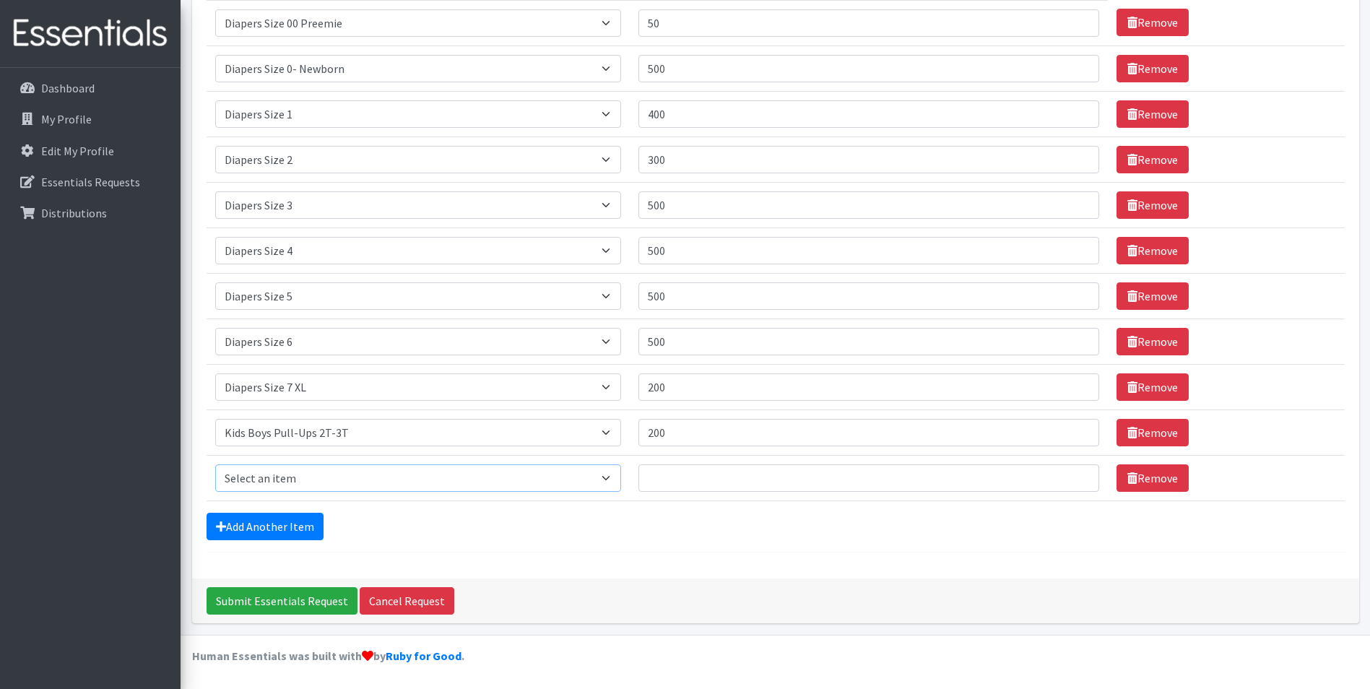
click at [612, 477] on select "Select an item Adult XXX Large Adult Large Adult XX Large Adult Medium Adult Sm…" at bounding box center [418, 477] width 406 height 27
select select "2927"
click at [215, 464] on select "Select an item Adult XXX Large Adult Large Adult XX Large Adult Medium Adult Sm…" at bounding box center [418, 477] width 406 height 27
click at [287, 531] on link "Add Another Item" at bounding box center [265, 526] width 117 height 27
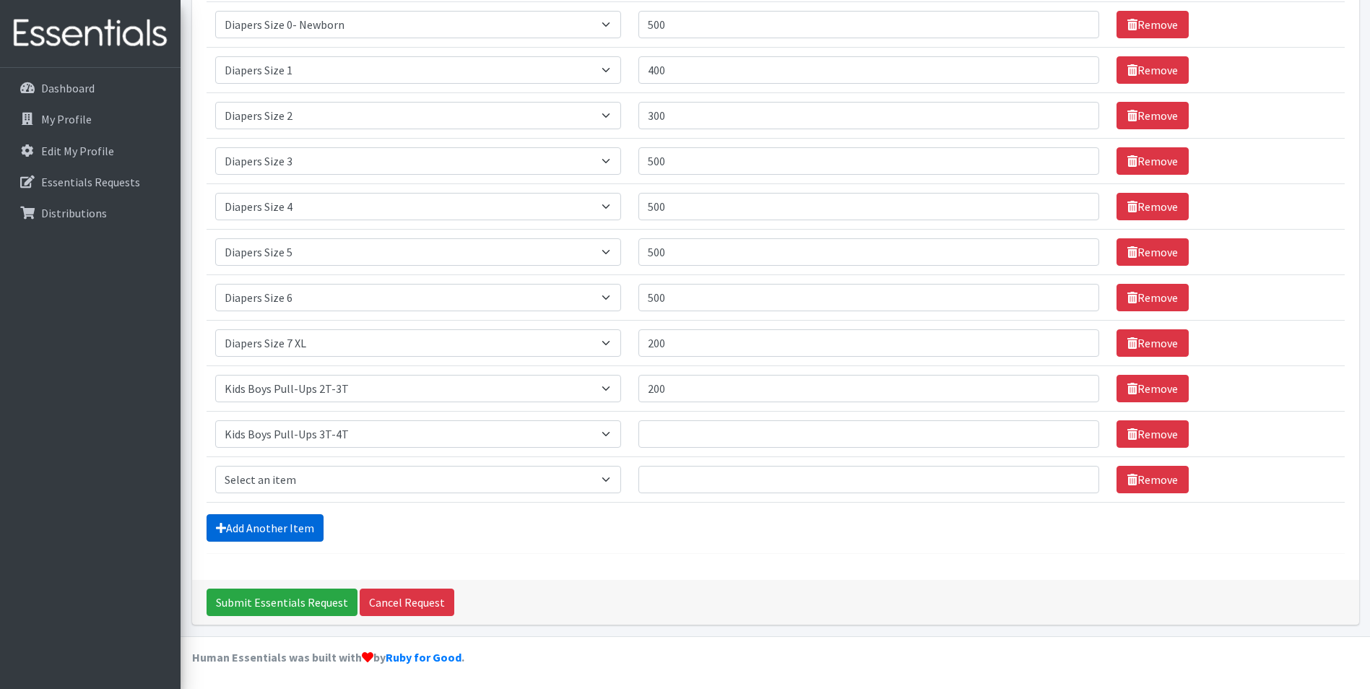
scroll to position [269, 0]
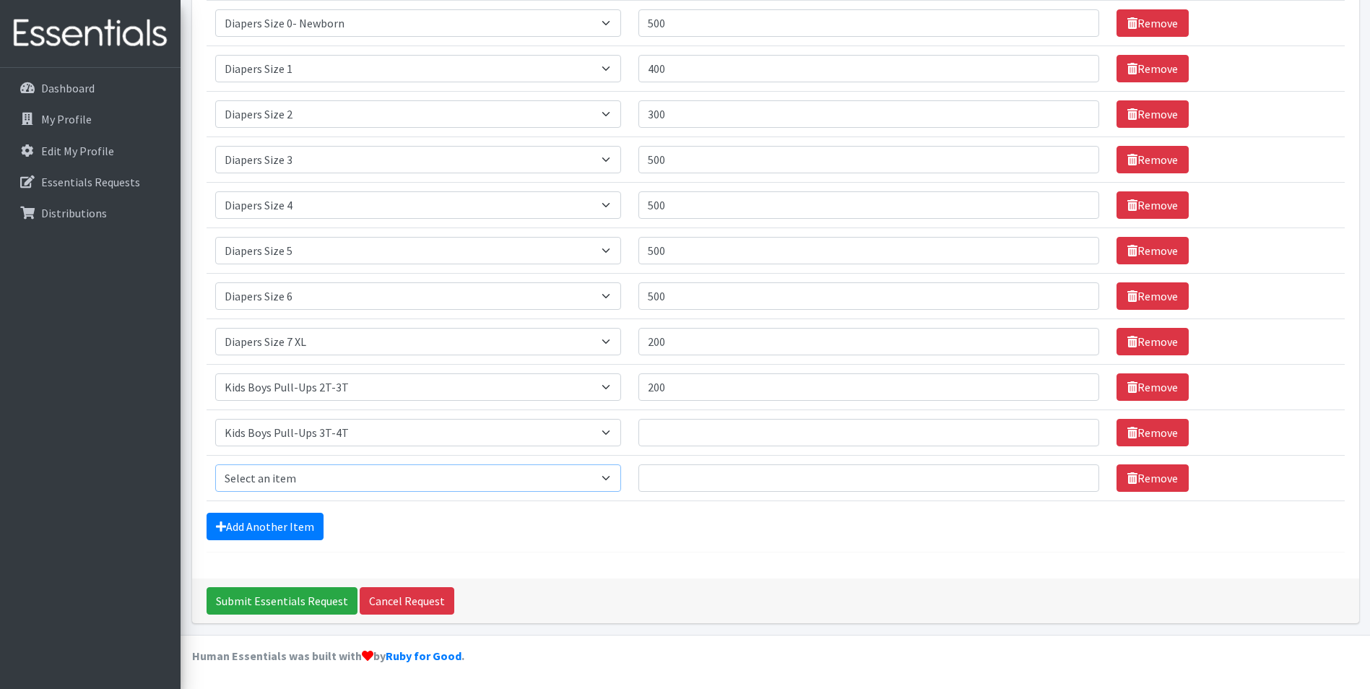
drag, startPoint x: 612, startPoint y: 477, endPoint x: 582, endPoint y: 488, distance: 31.8
click at [612, 477] on select "Select an item Adult XXX Large Adult Large Adult XX Large Adult Medium Adult Sm…" at bounding box center [418, 477] width 406 height 27
select select "2929"
click at [215, 464] on select "Select an item Adult XXX Large Adult Large Adult XX Large Adult Medium Adult Sm…" at bounding box center [418, 477] width 406 height 27
click at [680, 477] on input "Quantity" at bounding box center [868, 477] width 461 height 27
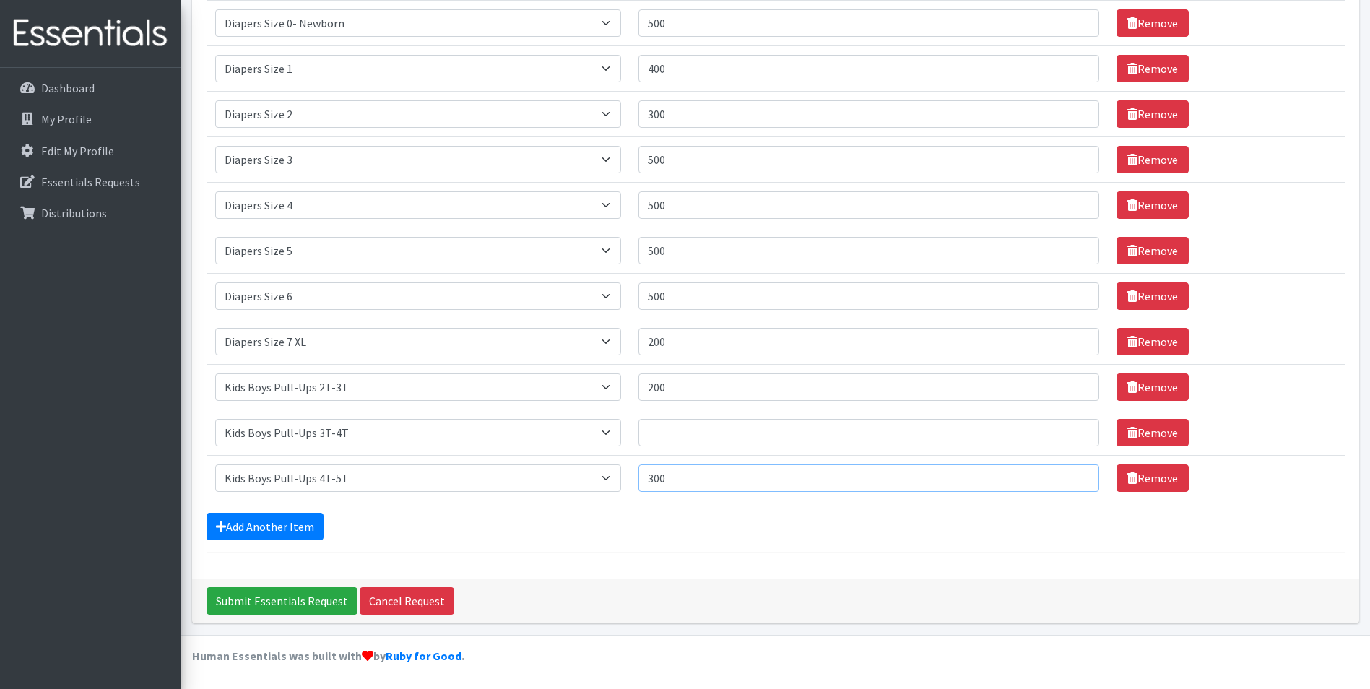
type input "300"
click at [669, 435] on input "Quantity" at bounding box center [868, 432] width 461 height 27
type input "200"
click at [261, 532] on link "Add Another Item" at bounding box center [265, 526] width 117 height 27
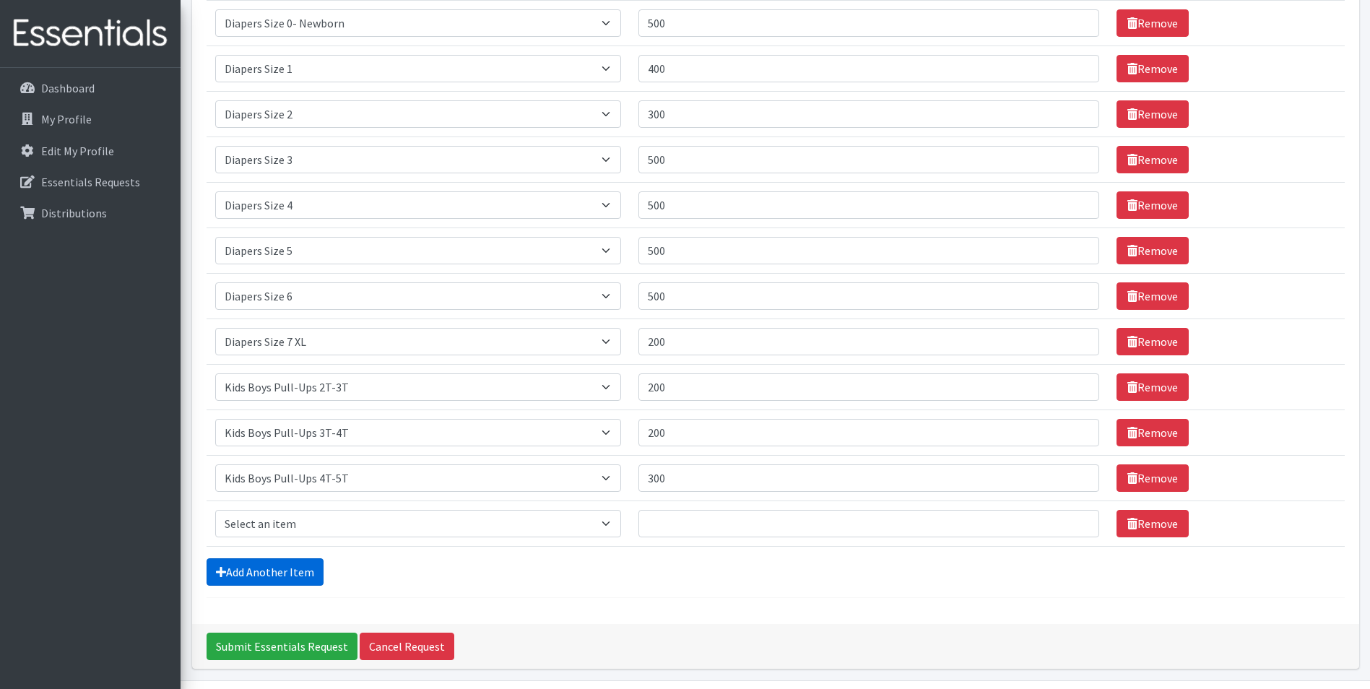
scroll to position [315, 0]
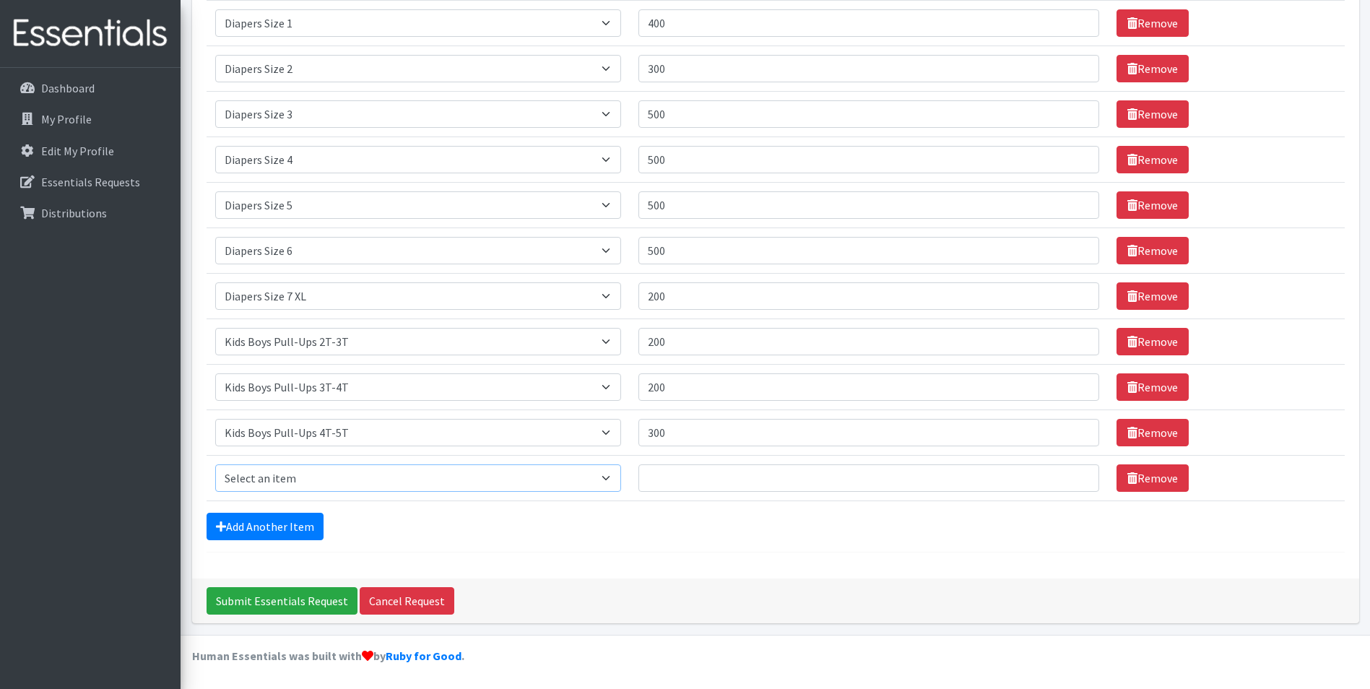
click at [614, 482] on select "Select an item Adult XXX Large Adult Large Adult XX Large Adult Medium Adult Sm…" at bounding box center [418, 477] width 406 height 27
select select "2924"
click at [215, 464] on select "Select an item Adult XXX Large Adult Large Adult XX Large Adult Medium Adult Sm…" at bounding box center [418, 477] width 406 height 27
click at [681, 480] on input "Quantity" at bounding box center [868, 477] width 461 height 27
type input "200"
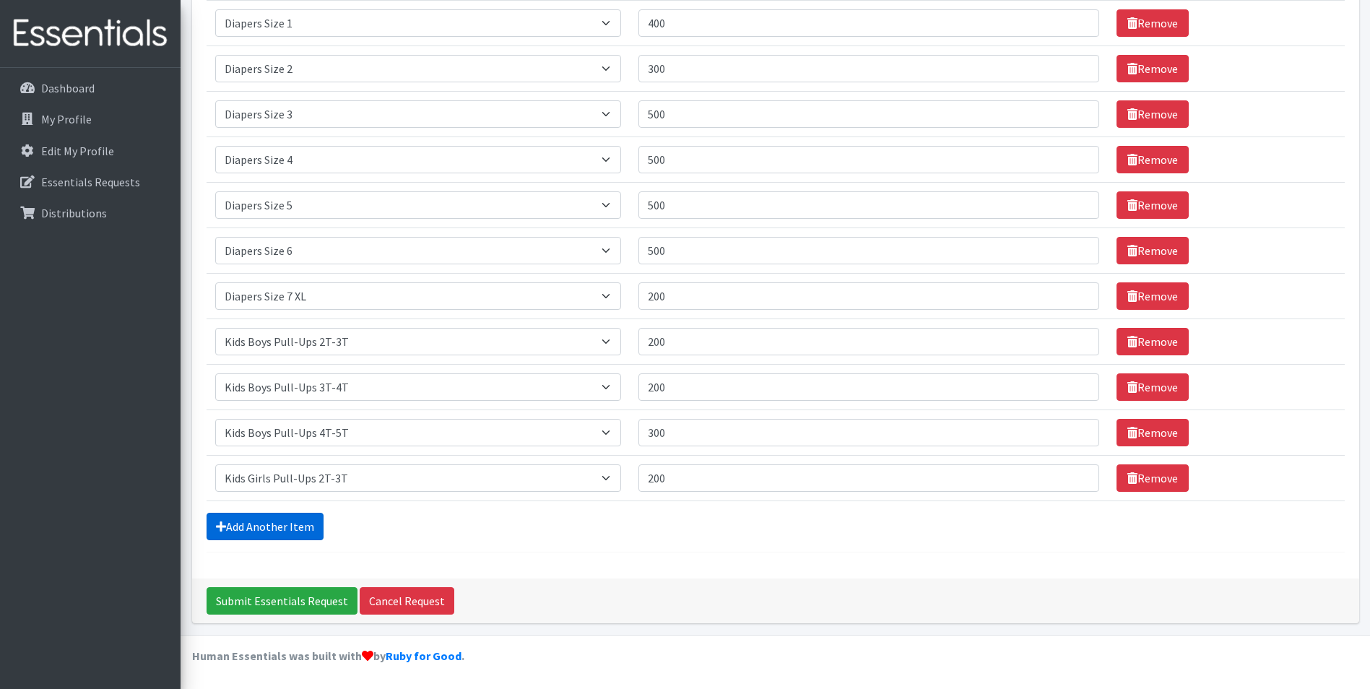
click at [221, 525] on icon at bounding box center [221, 527] width 10 height 12
click at [231, 526] on link "Add Another Item" at bounding box center [265, 526] width 117 height 27
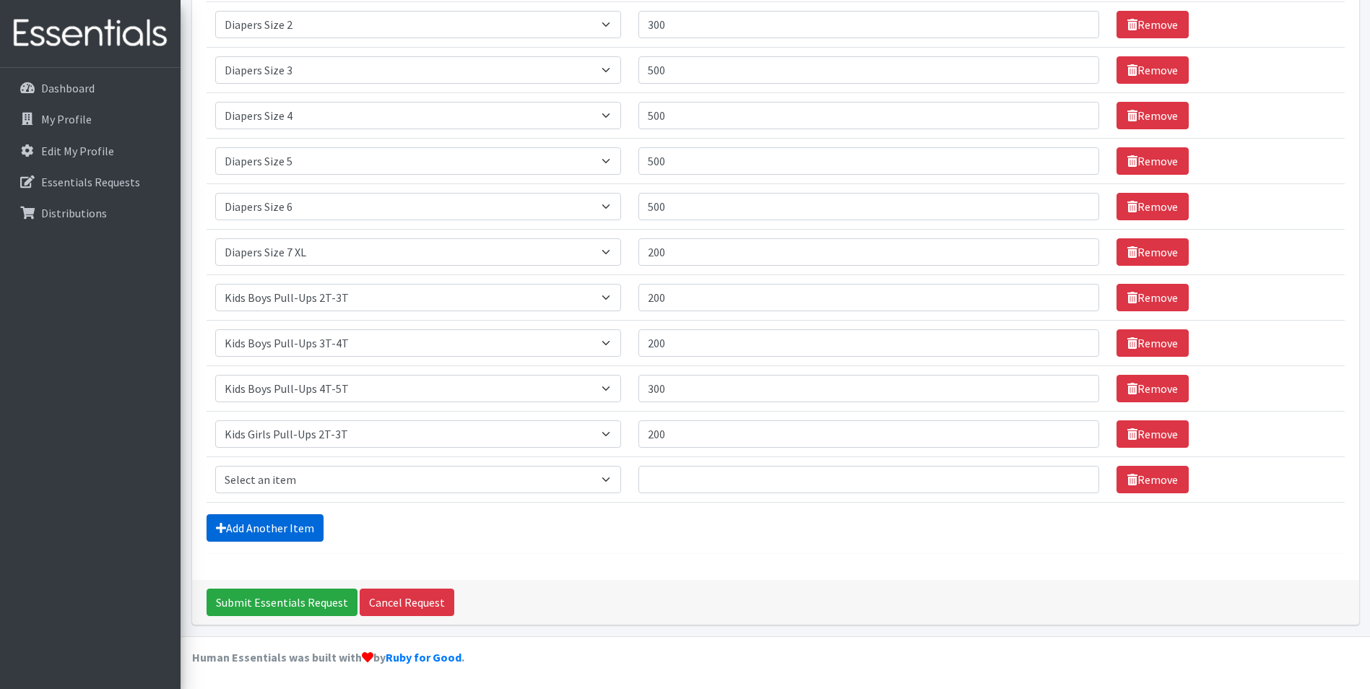
scroll to position [360, 0]
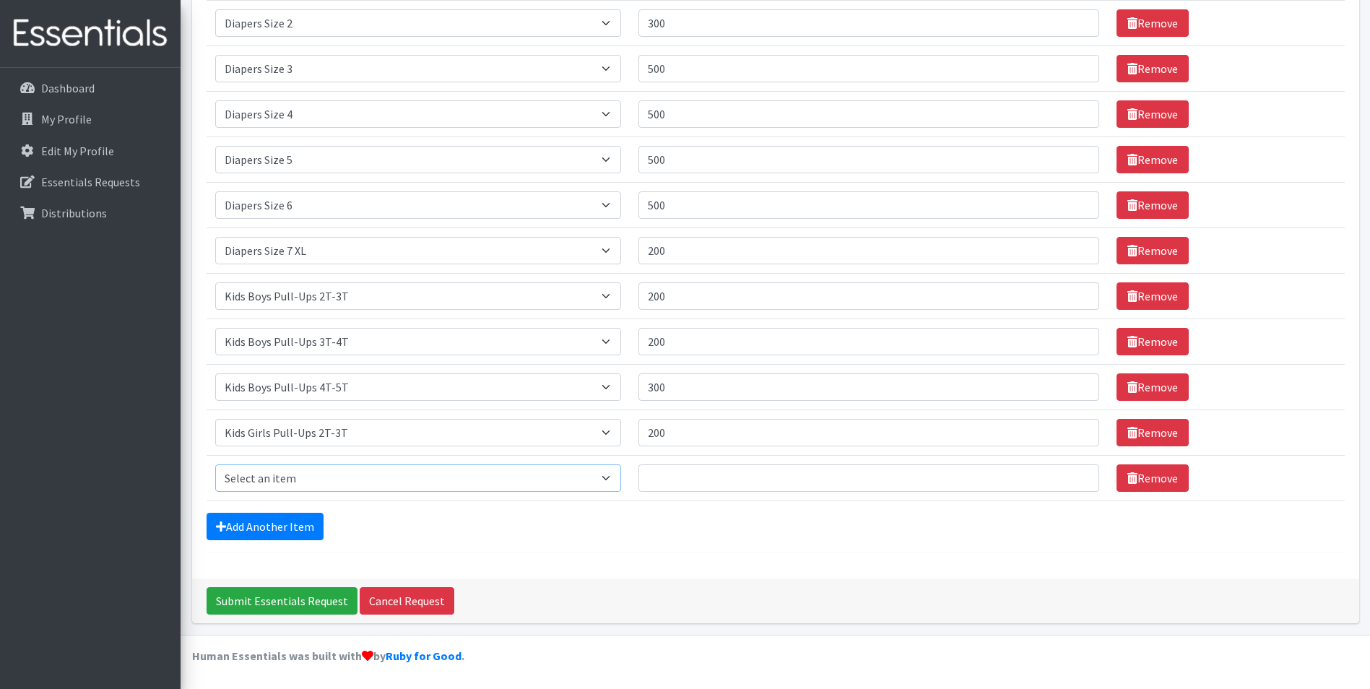
click at [613, 477] on select "Select an item Adult XXX Large Adult Large Adult XX Large Adult Medium Adult Sm…" at bounding box center [418, 477] width 406 height 27
select select "2927"
click at [215, 464] on select "Select an item Adult XXX Large Adult Large Adult XX Large Adult Medium Adult Sm…" at bounding box center [418, 477] width 406 height 27
click at [682, 482] on input "Quantity" at bounding box center [868, 477] width 461 height 27
type input "200"
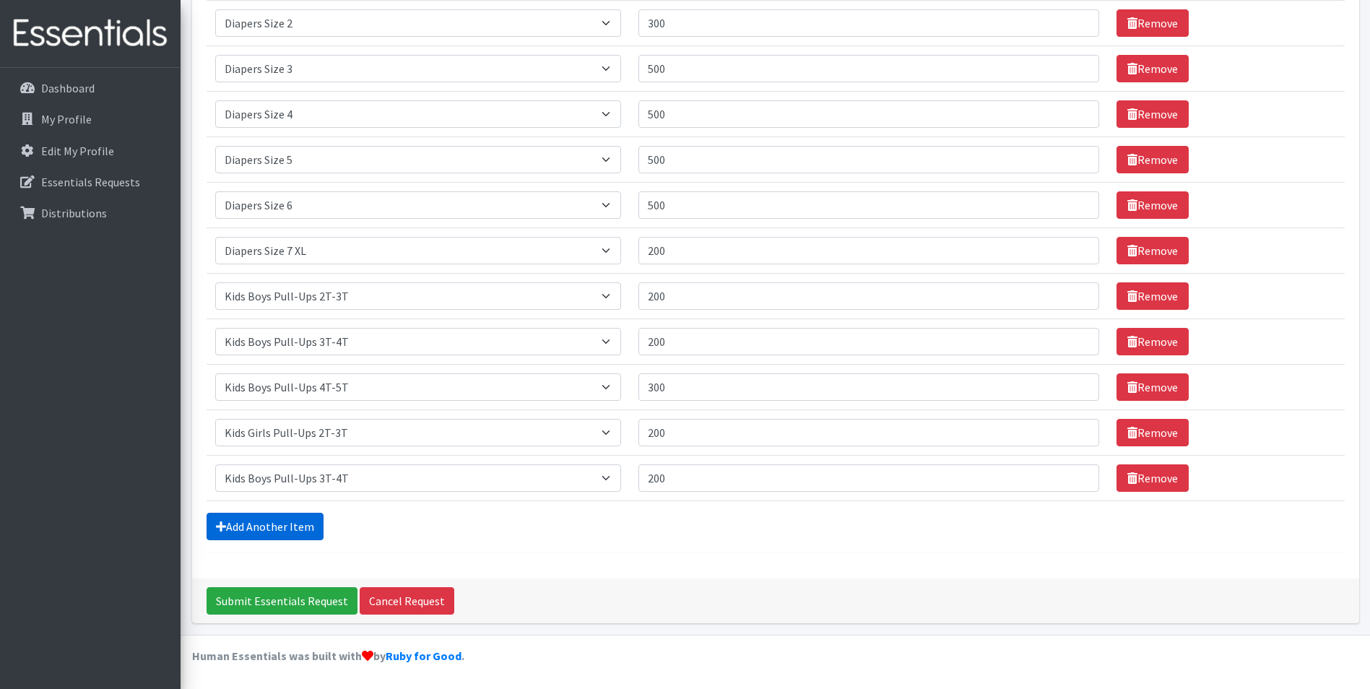
click at [283, 526] on link "Add Another Item" at bounding box center [265, 526] width 117 height 27
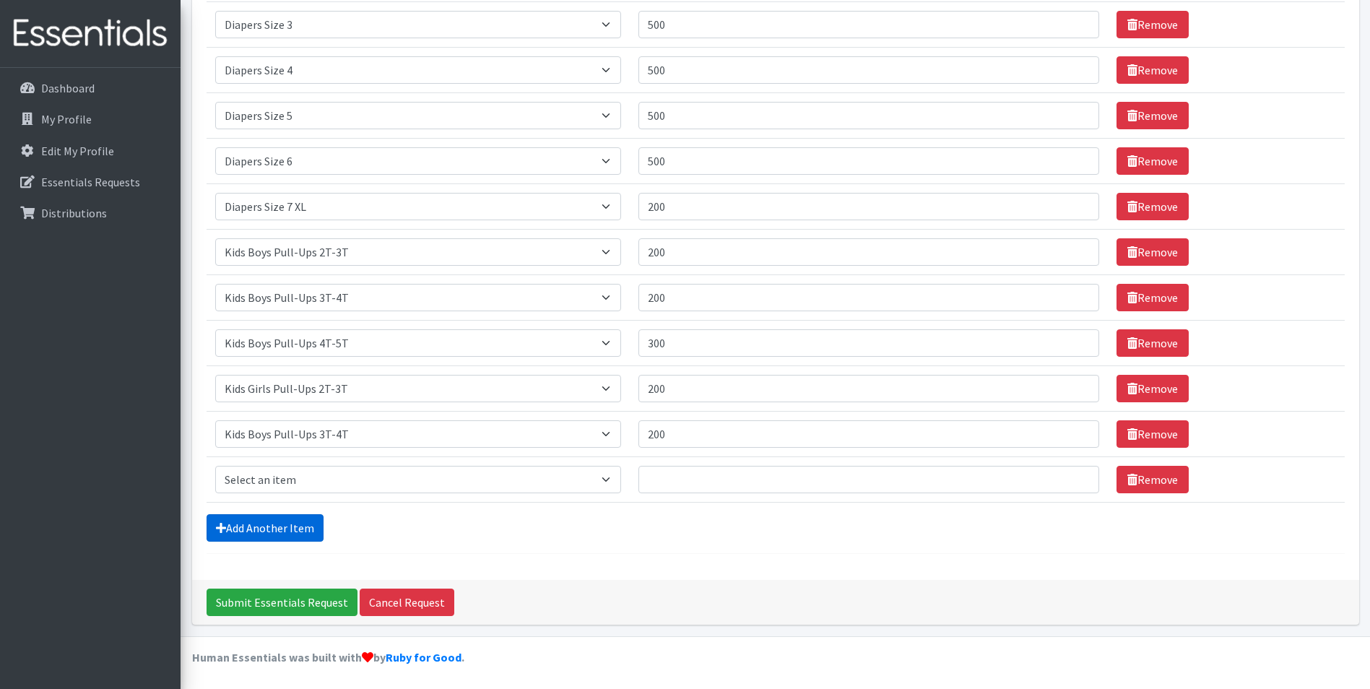
scroll to position [406, 0]
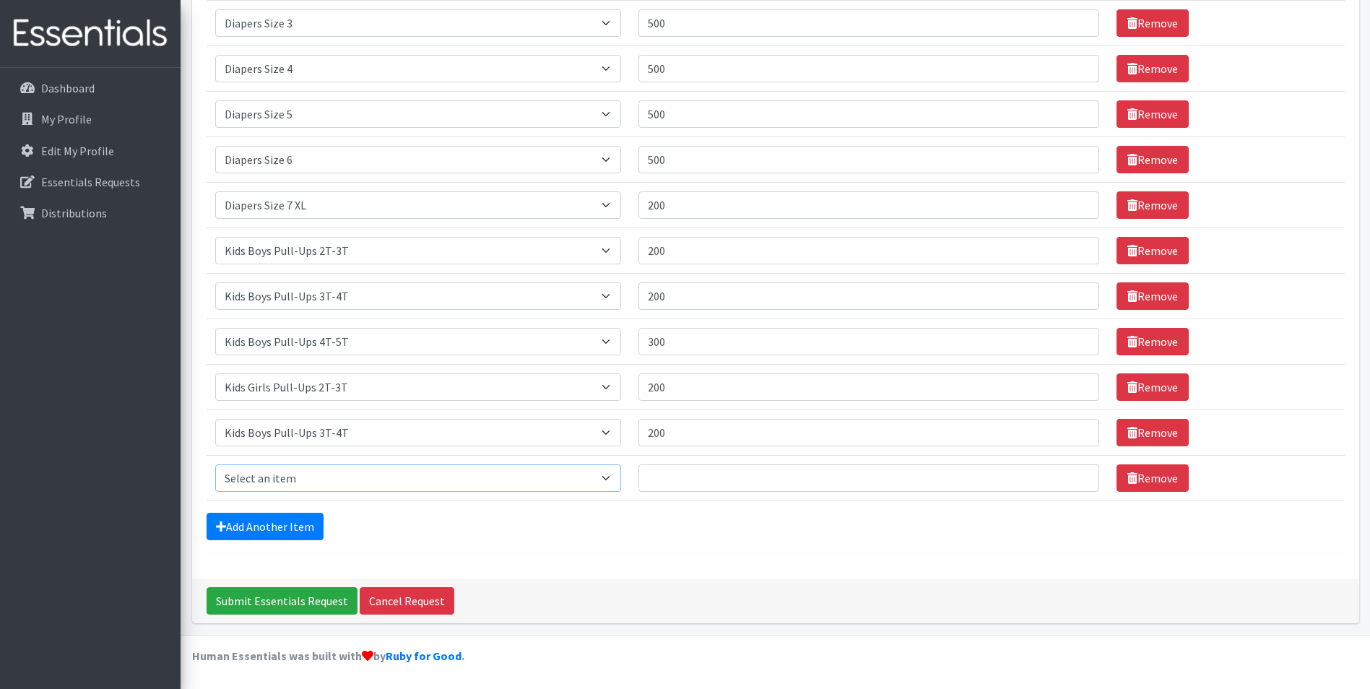
click at [615, 481] on select "Select an item Adult XXX Large Adult Large Adult XX Large Adult Medium Adult Sm…" at bounding box center [418, 477] width 406 height 27
select select "2926"
click at [215, 464] on select "Select an item Adult XXX Large Adult Large Adult XX Large Adult Medium Adult Sm…" at bounding box center [418, 477] width 406 height 27
click at [613, 432] on select "Select an item Adult XXX Large Adult Large Adult XX Large Adult Medium Adult Sm…" at bounding box center [418, 432] width 406 height 27
select select "2926"
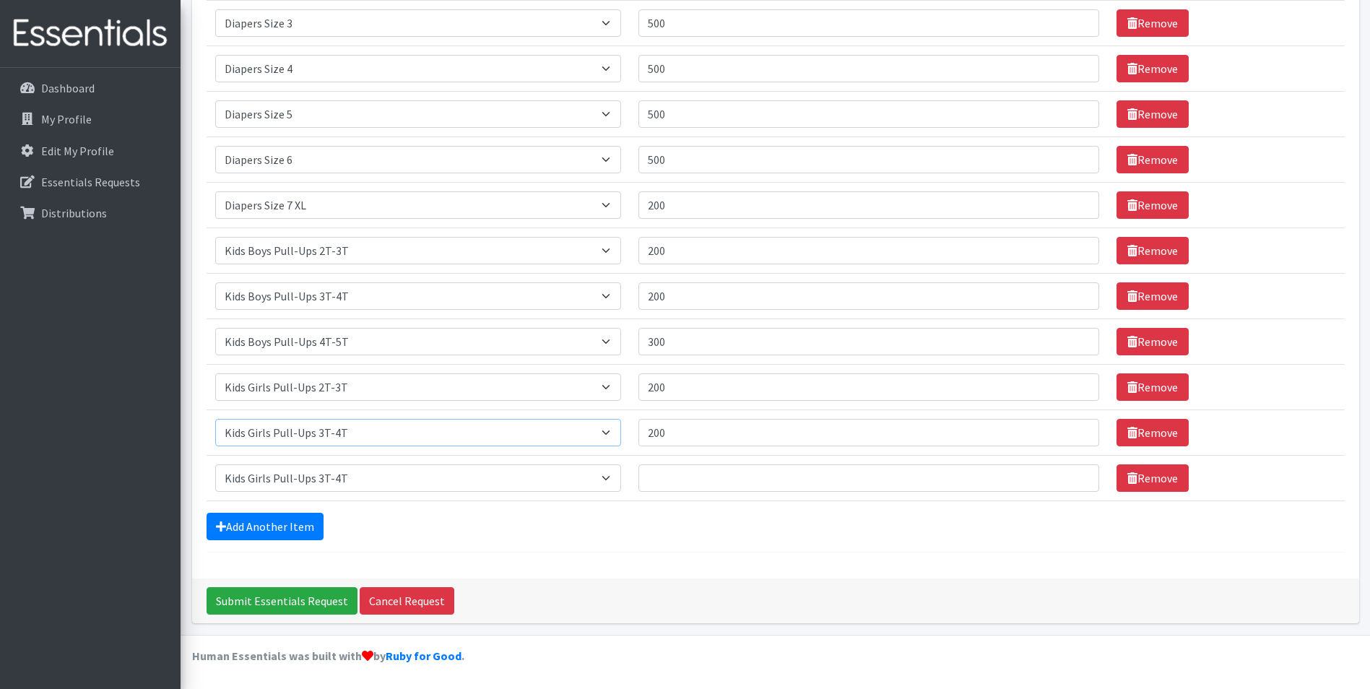
click at [215, 419] on select "Select an item Adult XXX Large Adult Large Adult XX Large Adult Medium Adult Sm…" at bounding box center [418, 432] width 406 height 27
click at [611, 477] on select "Select an item Adult XXX Large Adult Large Adult XX Large Adult Medium Adult Sm…" at bounding box center [418, 477] width 406 height 27
click at [608, 474] on select "Select an item Adult XXX Large Adult Large Adult XX Large Adult Medium Adult Sm…" at bounding box center [418, 477] width 406 height 27
select select "2928"
click at [215, 464] on select "Select an item Adult XXX Large Adult Large Adult XX Large Adult Medium Adult Sm…" at bounding box center [418, 477] width 406 height 27
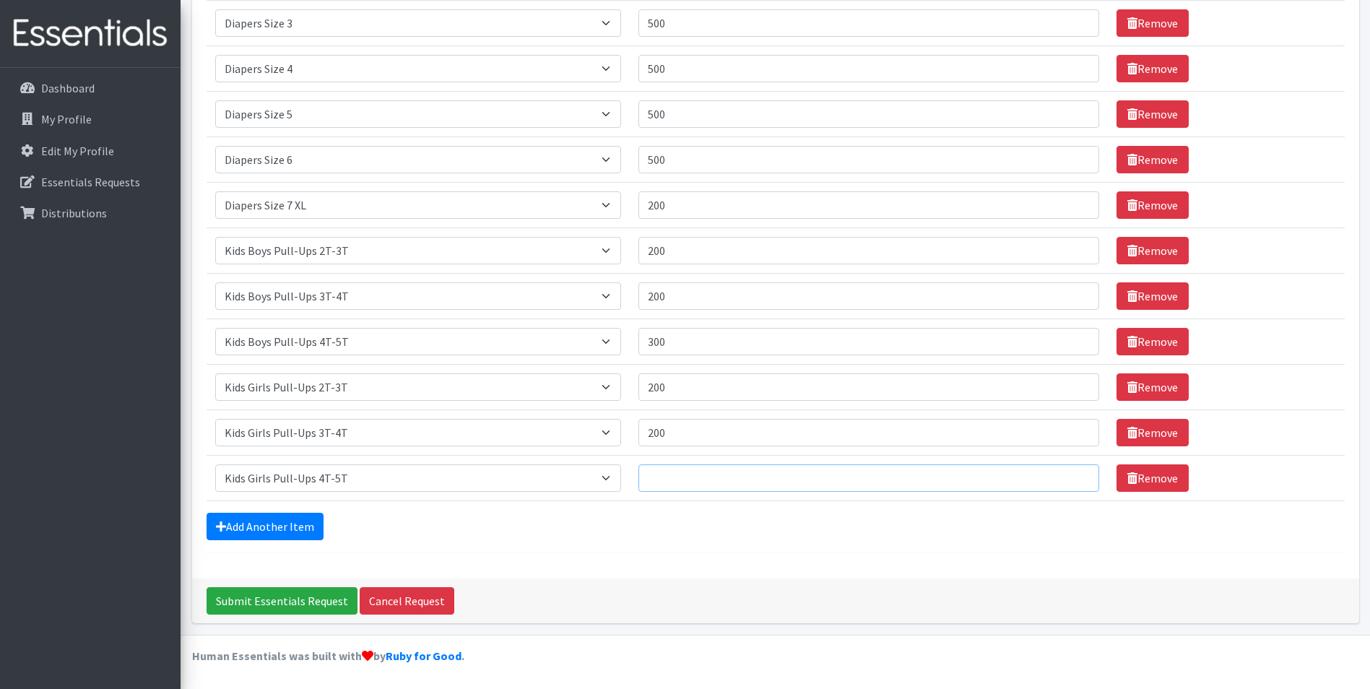
click at [686, 475] on input "Quantity" at bounding box center [868, 477] width 461 height 27
type input "300"
click at [299, 526] on link "Add Another Item" at bounding box center [265, 526] width 117 height 27
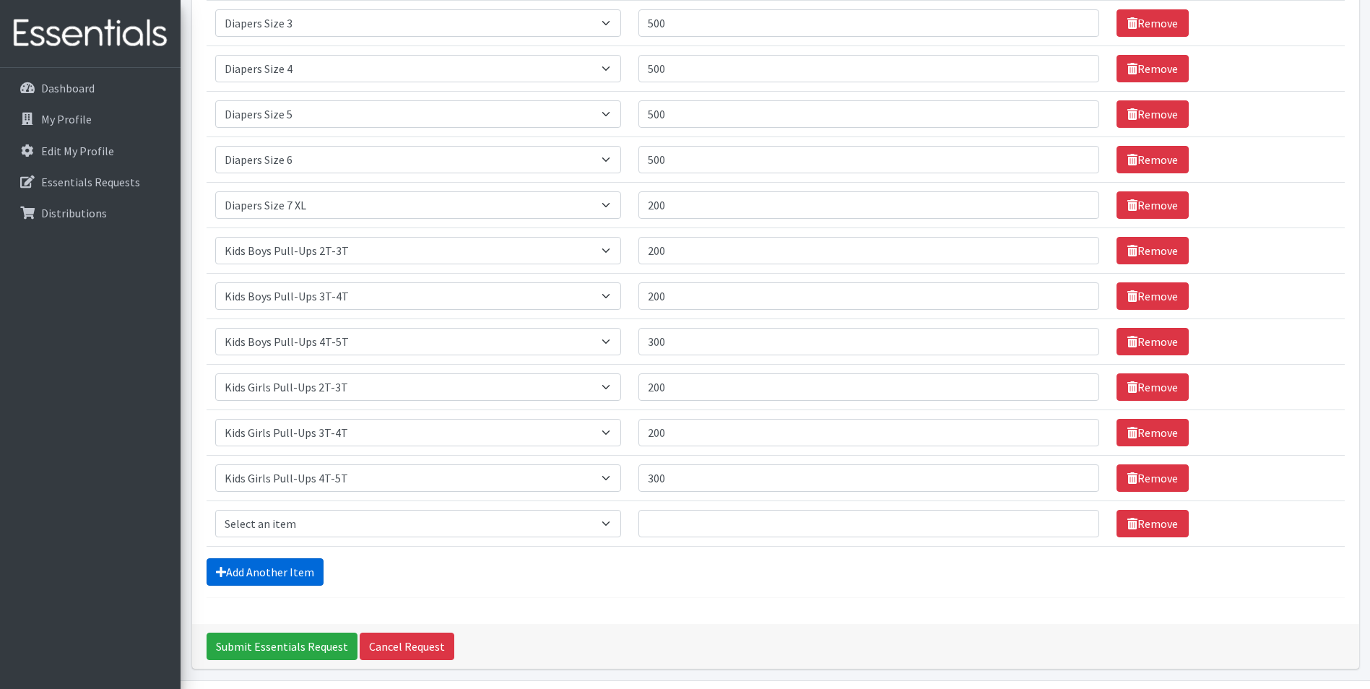
scroll to position [451, 0]
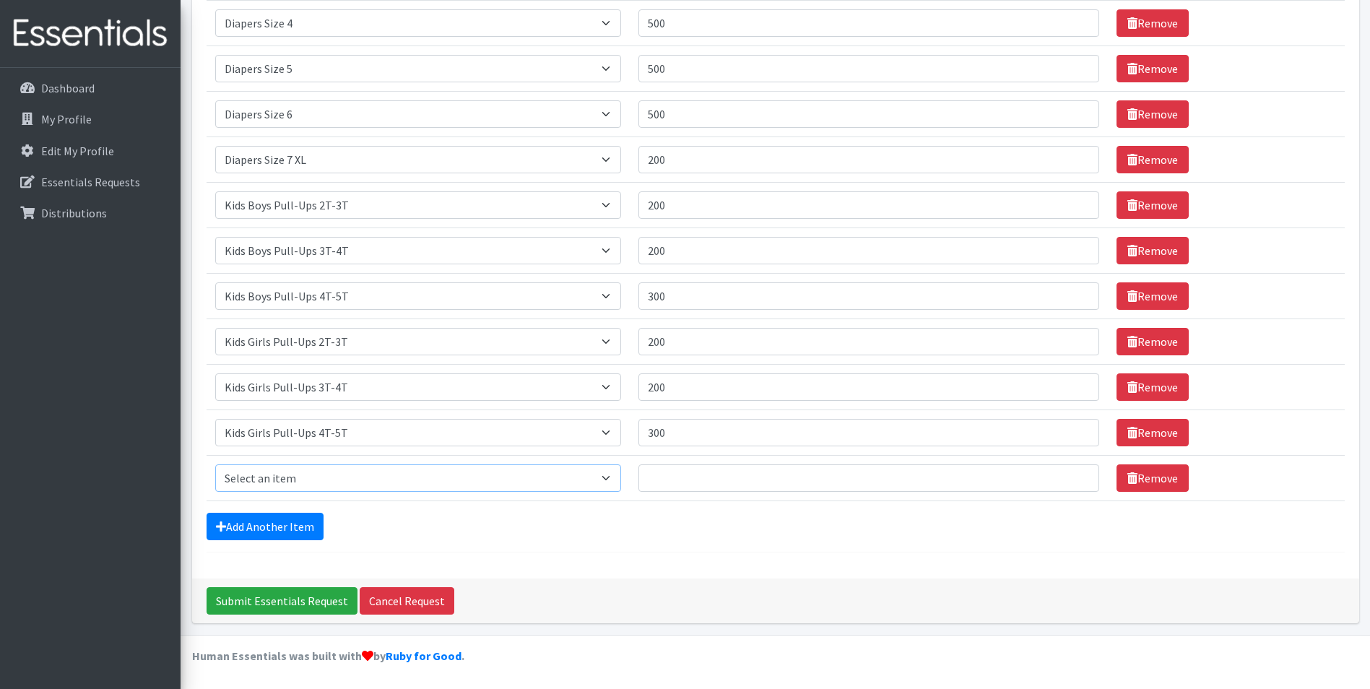
click at [609, 478] on select "Select an item Adult XXX Large Adult Large Adult XX Large Adult Medium Adult Sm…" at bounding box center [418, 477] width 406 height 27
select select "4828"
click at [215, 464] on select "Select an item Adult XXX Large Adult Large Adult XX Large Adult Medium Adult Sm…" at bounding box center [418, 477] width 406 height 27
click at [742, 485] on input "Quantity" at bounding box center [868, 477] width 461 height 27
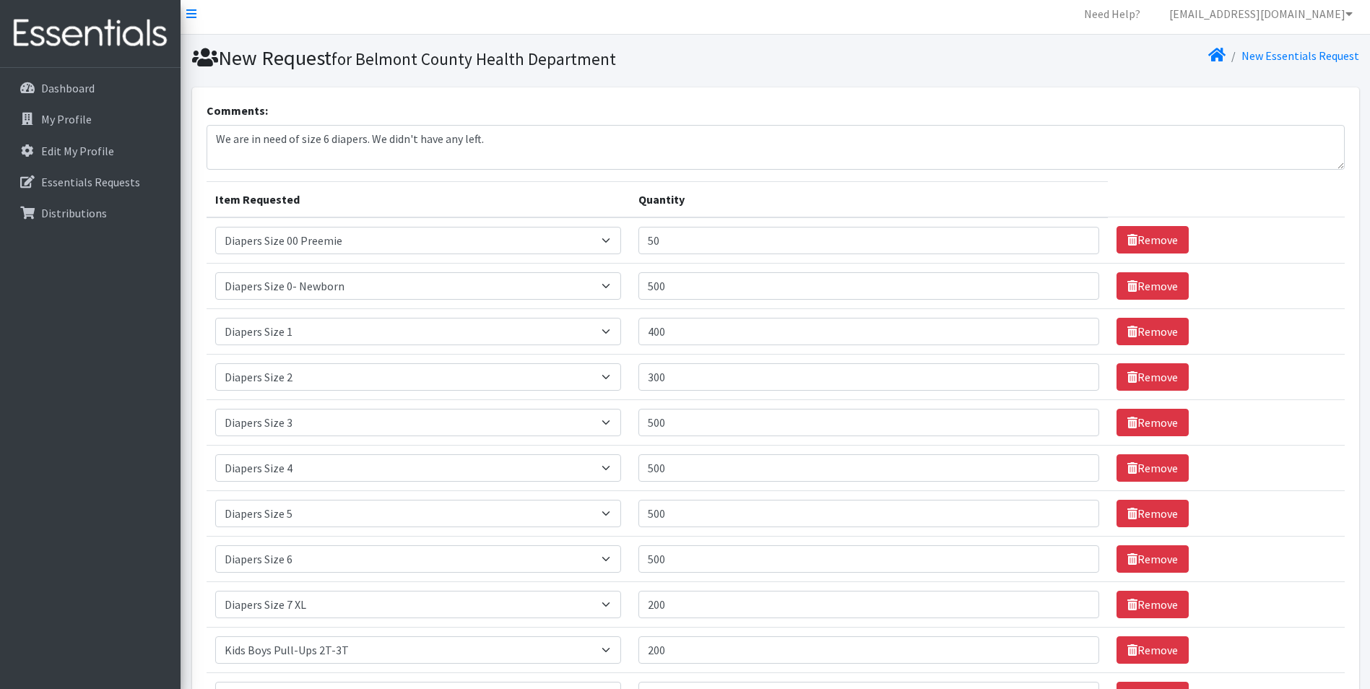
scroll to position [0, 0]
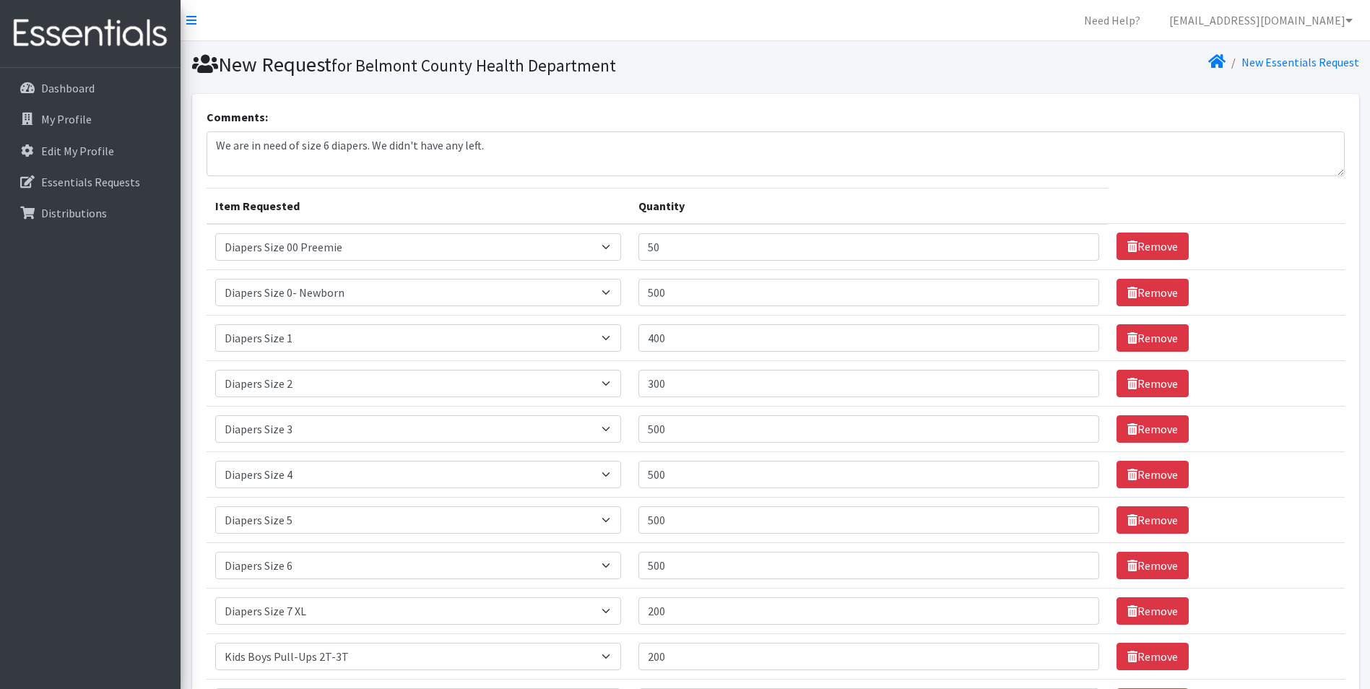
type input "36"
click at [490, 146] on textarea "We are in need of size 6 diapers. We didn't have any left." at bounding box center [776, 153] width 1138 height 45
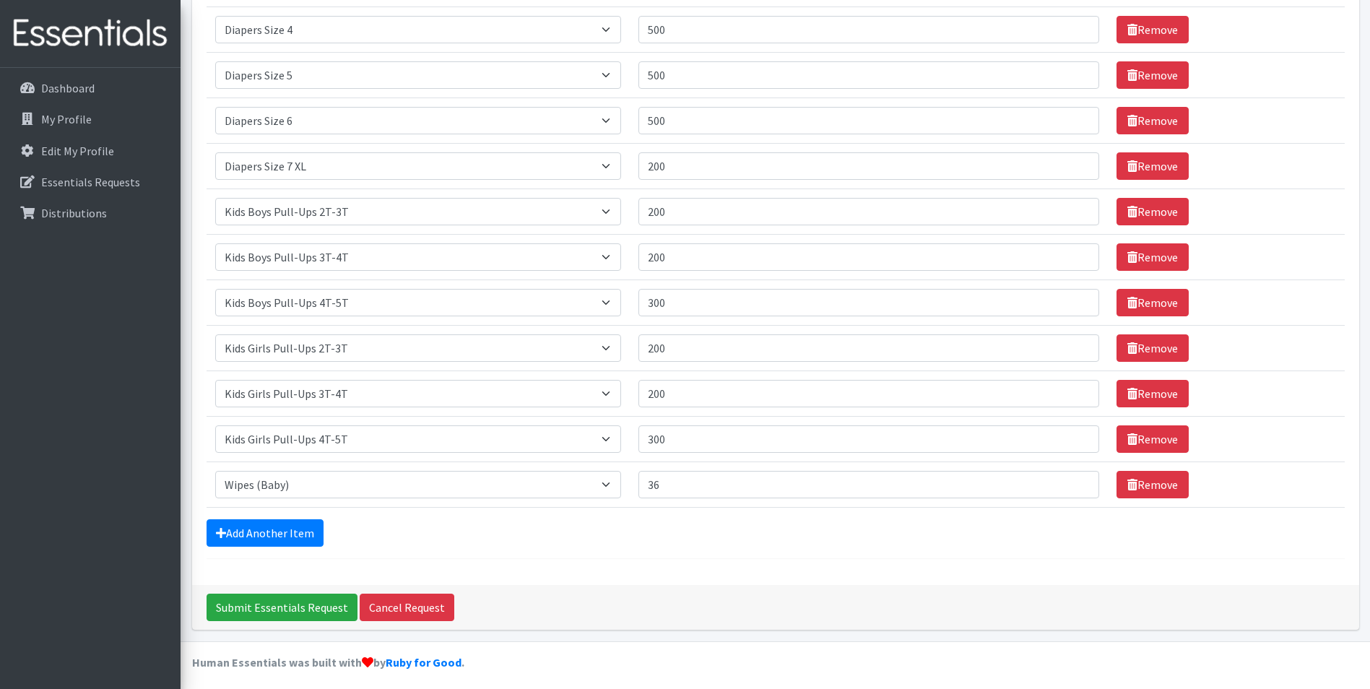
scroll to position [451, 0]
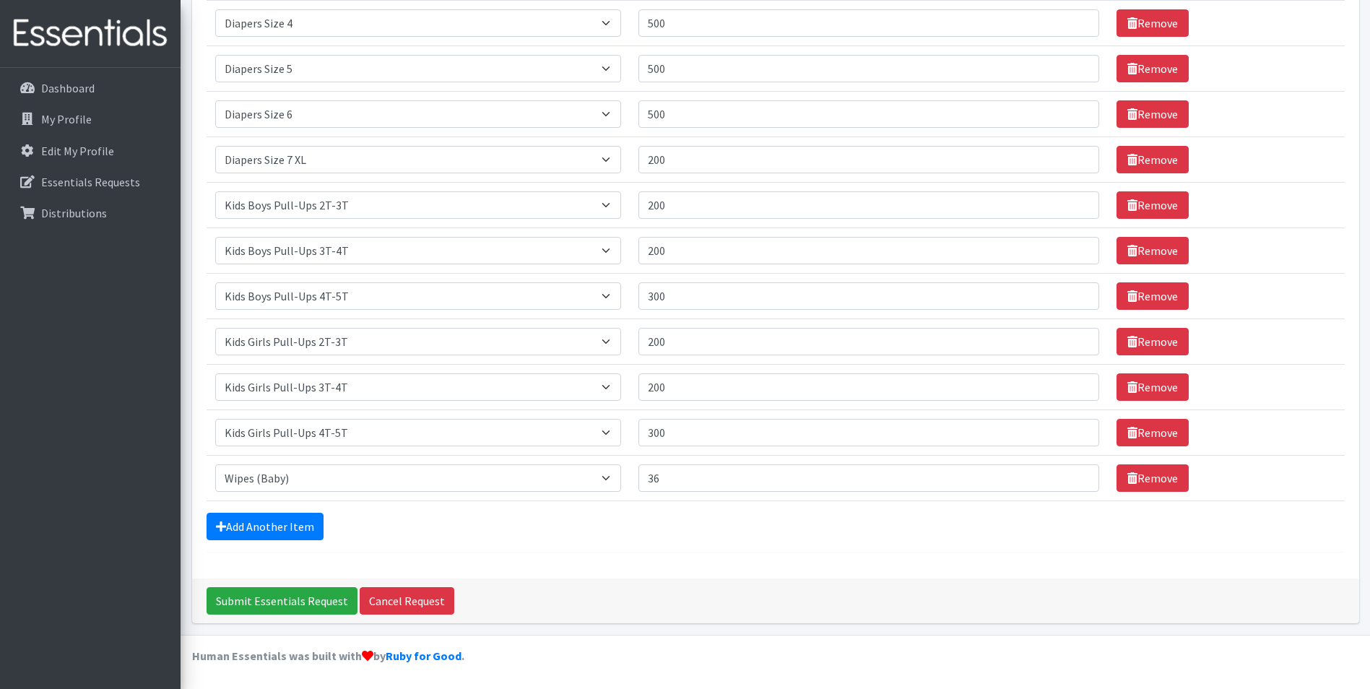
type textarea "We are in need of size 6 diapers. We didn't have any left. We also need baby wi…"
click at [280, 530] on link "Add Another Item" at bounding box center [265, 526] width 117 height 27
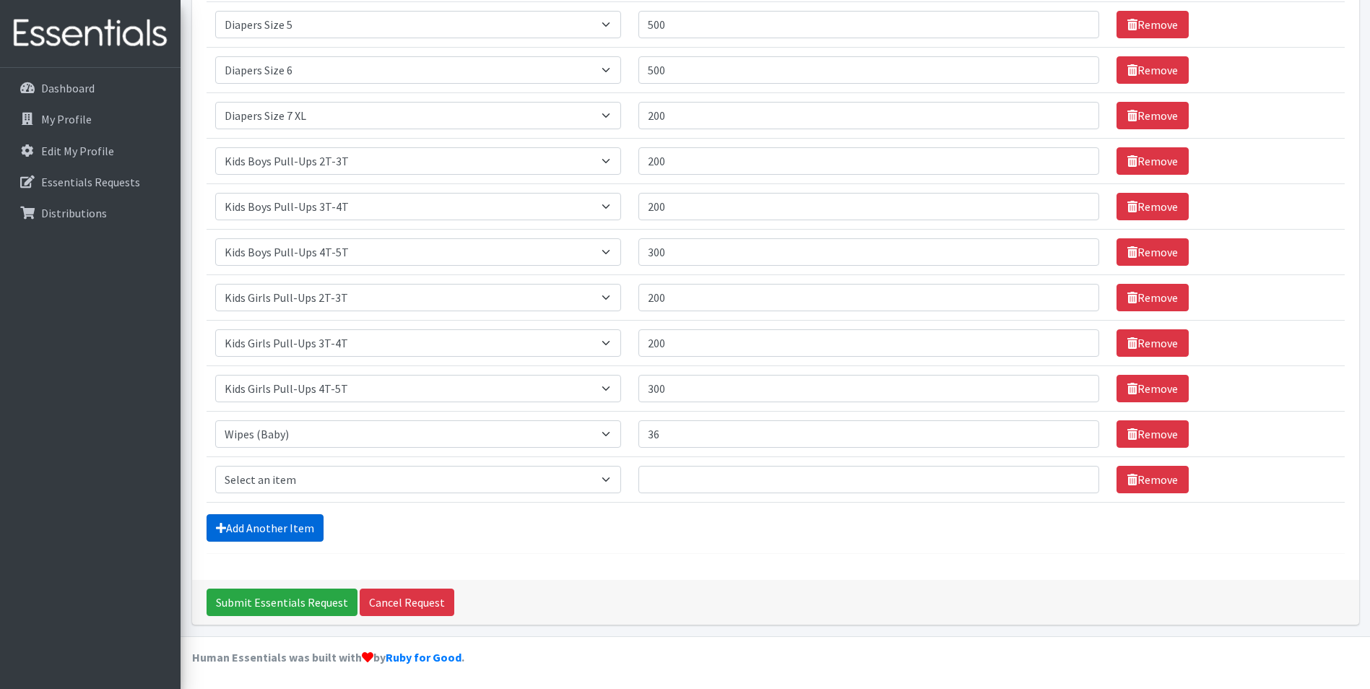
scroll to position [497, 0]
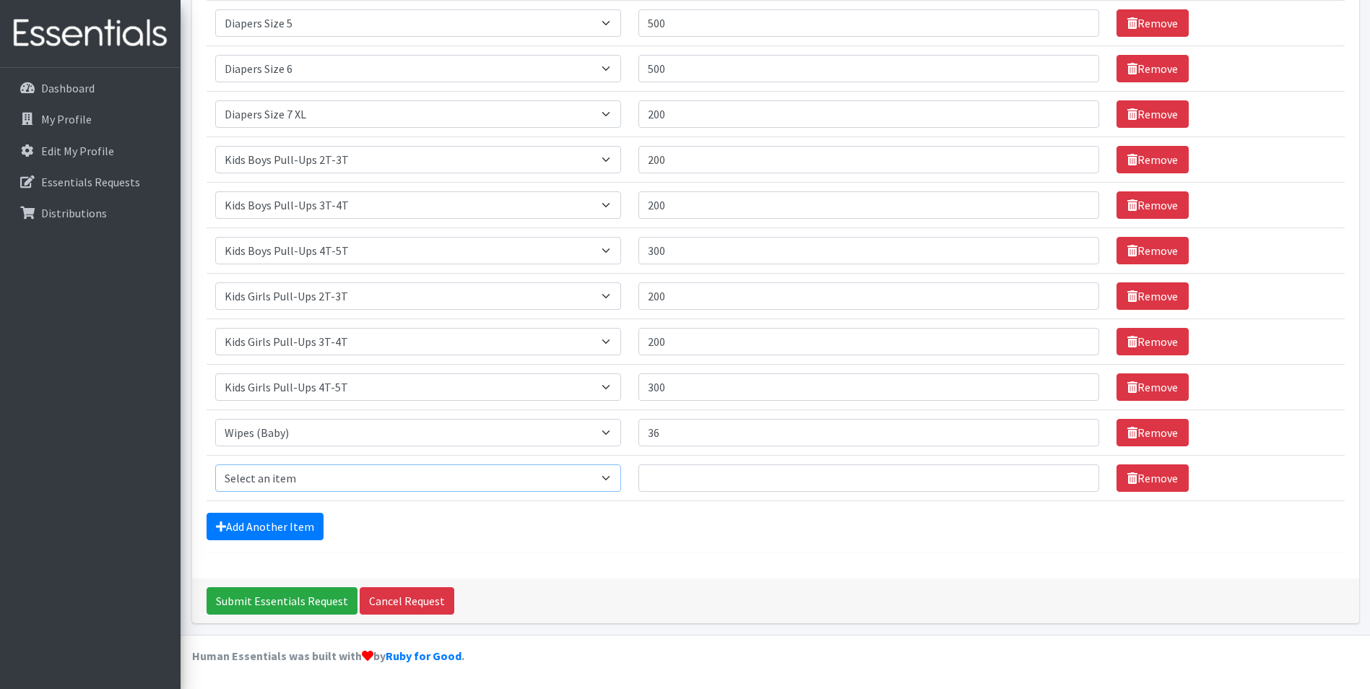
click at [614, 482] on select "Select an item Adult XXX Large Adult Large Adult XX Large Adult Medium Adult Sm…" at bounding box center [418, 477] width 406 height 27
click at [615, 478] on select "Select an item Adult XXX Large Adult Large Adult XX Large Adult Medium Adult Sm…" at bounding box center [418, 477] width 406 height 27
select select "11444"
click at [215, 464] on select "Select an item Adult XXX Large Adult Large Adult XX Large Adult Medium Adult Sm…" at bounding box center [418, 477] width 406 height 27
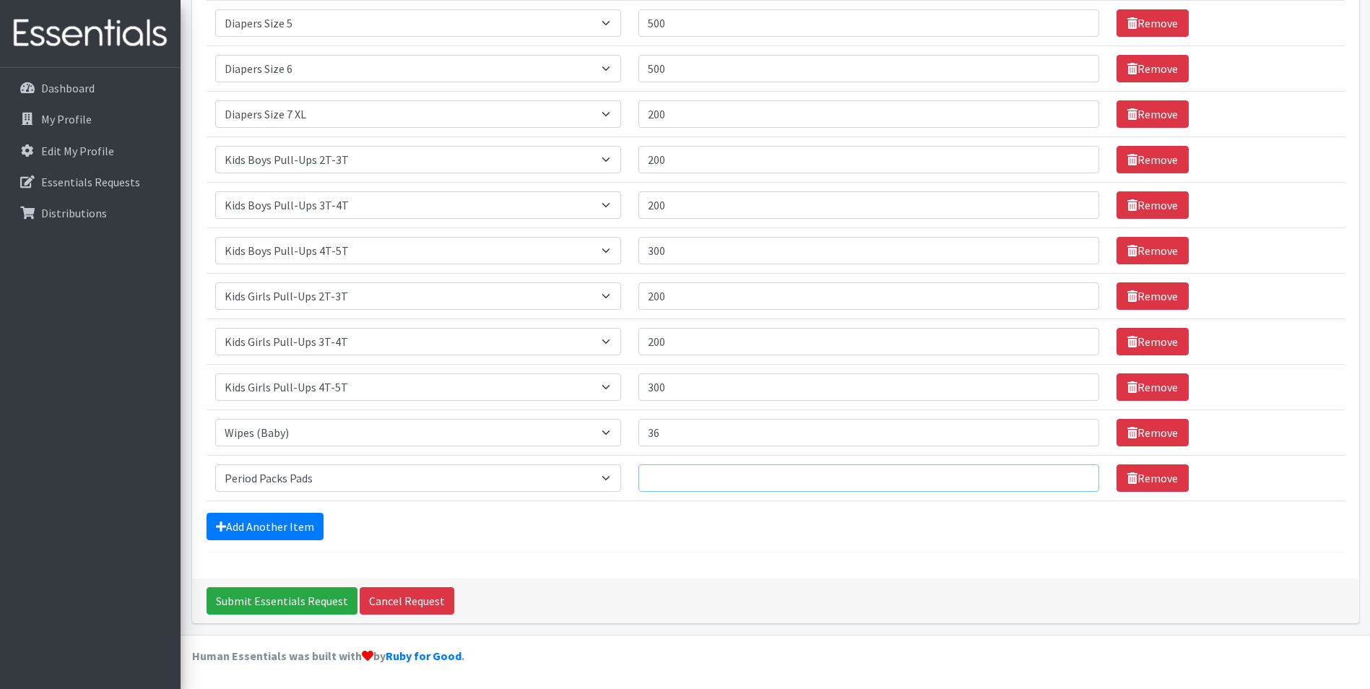
click at [653, 471] on input "Quantity" at bounding box center [868, 477] width 461 height 27
type input "10"
drag, startPoint x: 283, startPoint y: 527, endPoint x: 305, endPoint y: 523, distance: 22.1
click at [283, 527] on link "Add Another Item" at bounding box center [265, 526] width 117 height 27
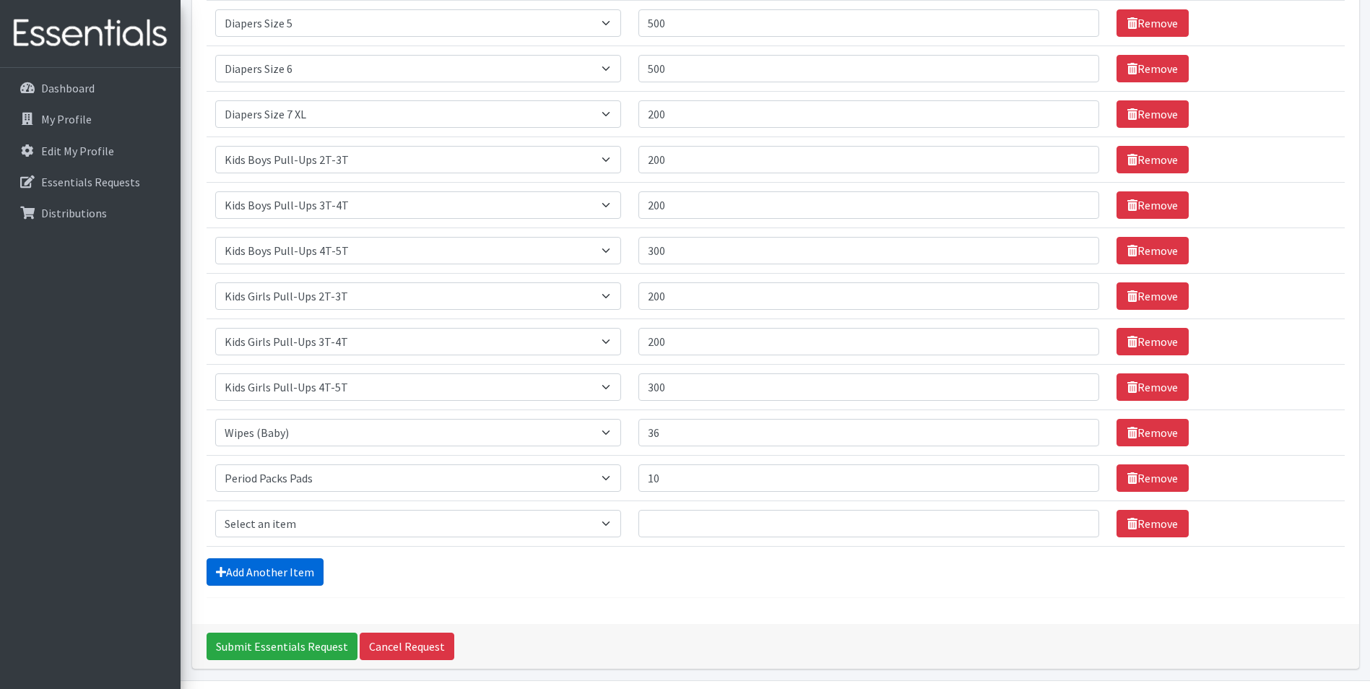
scroll to position [542, 0]
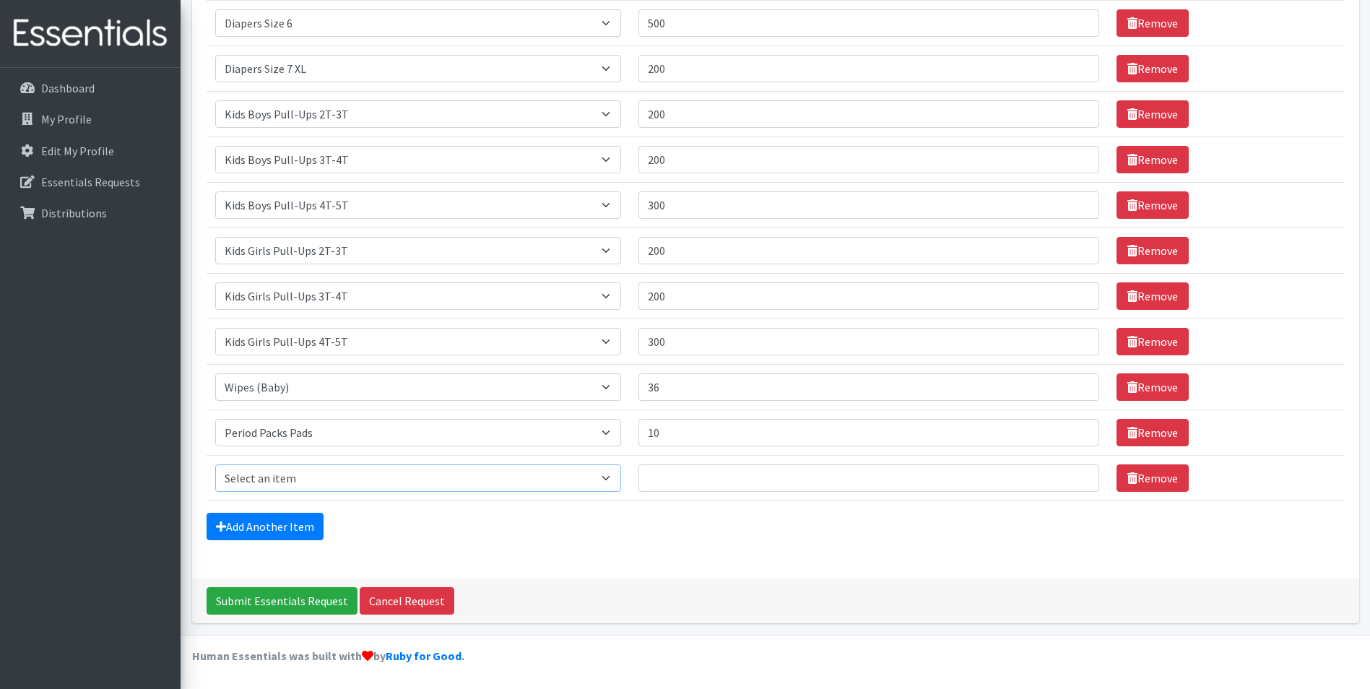
click at [616, 481] on select "Select an item Adult XXX Large Adult Large Adult XX Large Adult Medium Adult Sm…" at bounding box center [418, 477] width 406 height 27
select select "11445"
click at [215, 464] on select "Select an item Adult XXX Large Adult Large Adult XX Large Adult Medium Adult Sm…" at bounding box center [418, 477] width 406 height 27
click at [665, 477] on input "Quantity" at bounding box center [868, 477] width 461 height 27
type input "10"
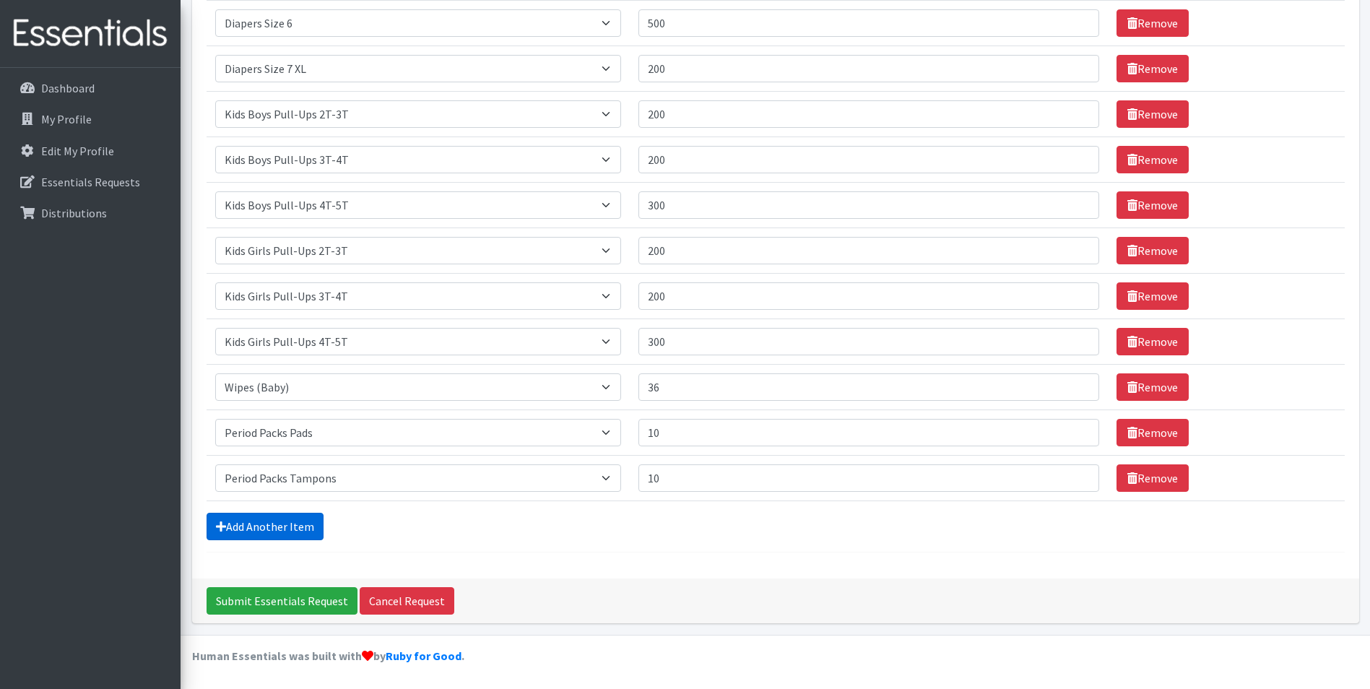
click at [308, 529] on link "Add Another Item" at bounding box center [265, 526] width 117 height 27
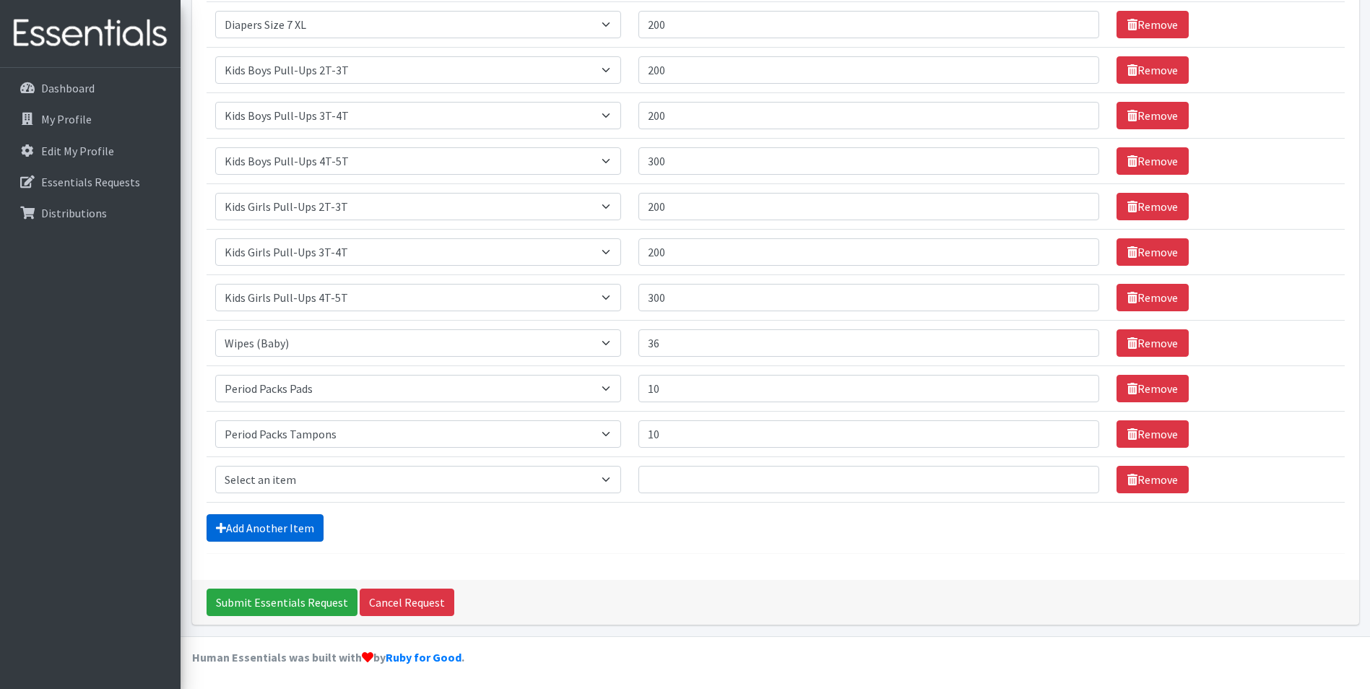
scroll to position [588, 0]
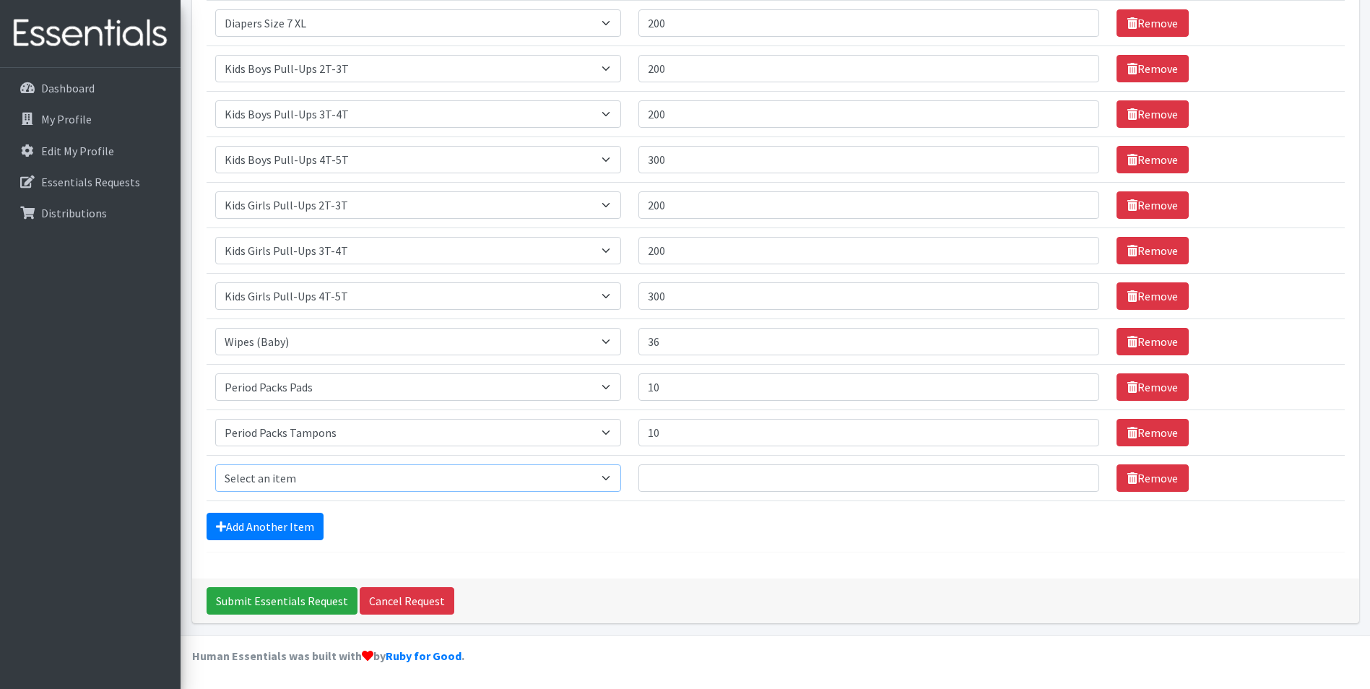
click at [619, 482] on select "Select an item Adult XXX Large Adult Large Adult XX Large Adult Medium Adult Sm…" at bounding box center [418, 477] width 406 height 27
drag, startPoint x: 1148, startPoint y: 480, endPoint x: 993, endPoint y: 609, distance: 202.0
click at [1148, 480] on link "Remove" at bounding box center [1152, 477] width 72 height 27
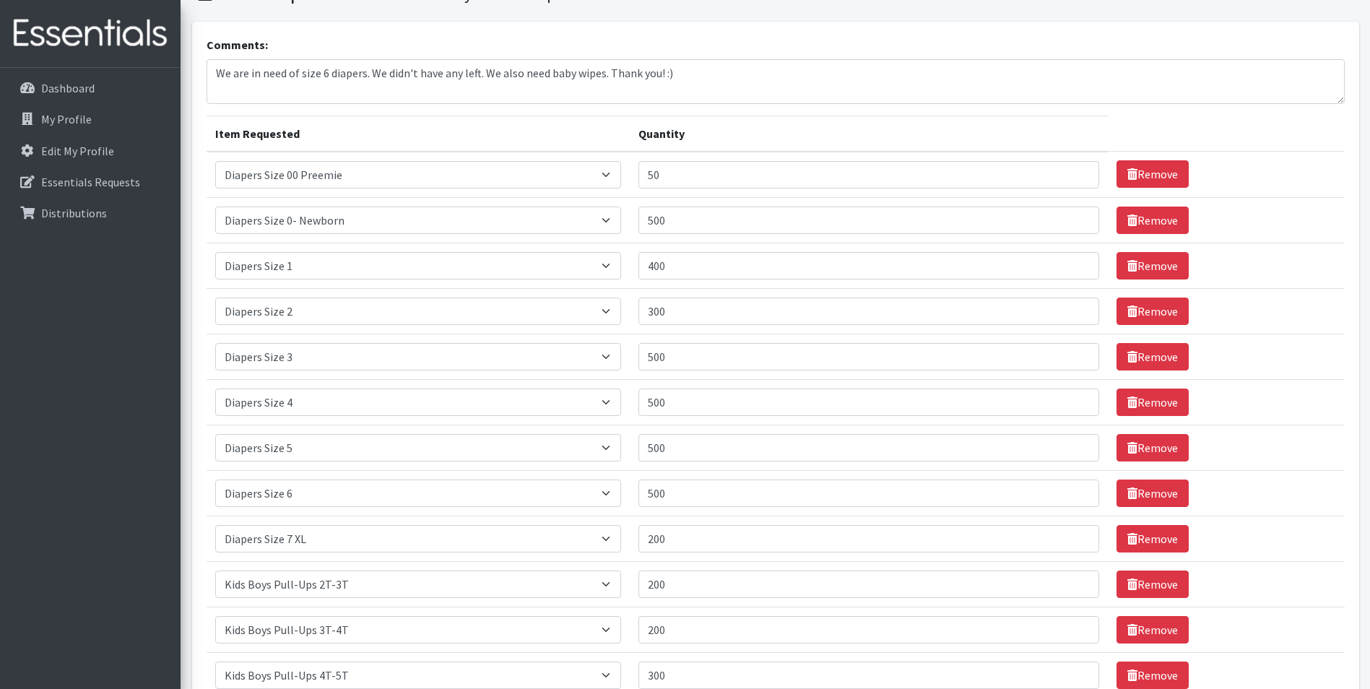
scroll to position [0, 0]
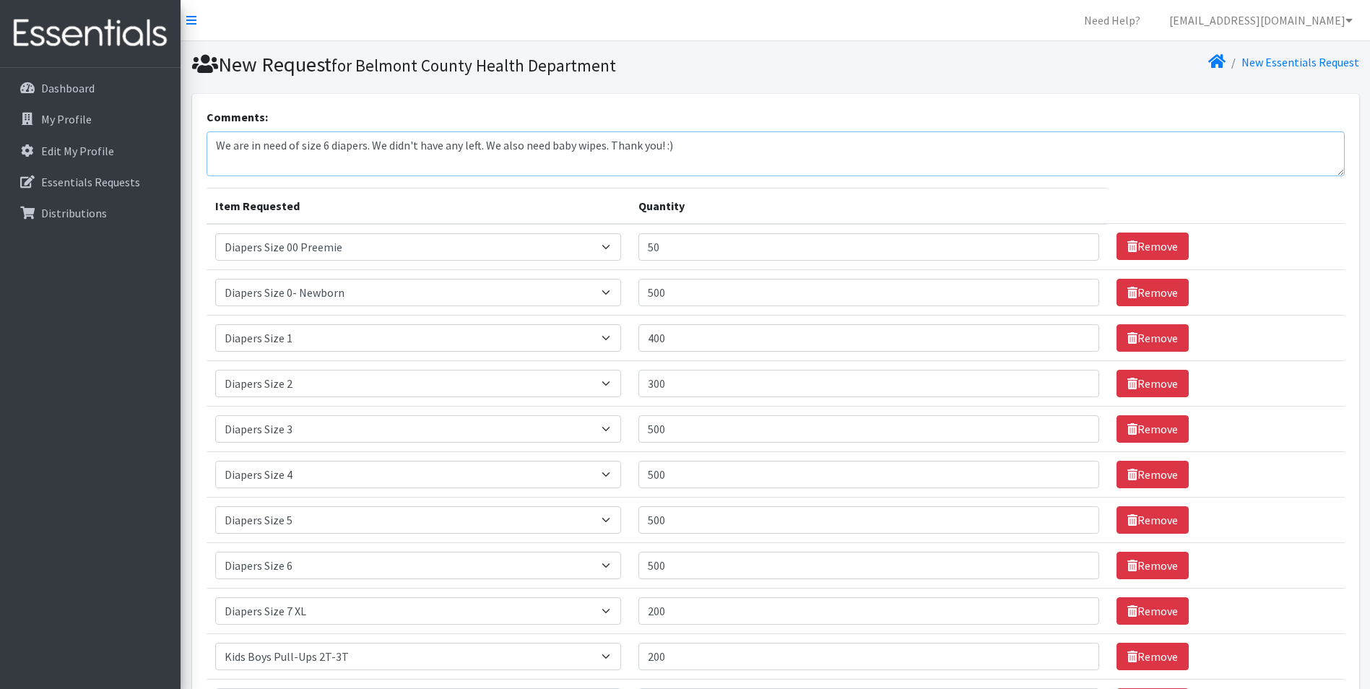
drag, startPoint x: 549, startPoint y: 146, endPoint x: 370, endPoint y: 146, distance: 179.1
click at [370, 146] on textarea "We are in need of size 6 diapers. We didn't have any left. We also need baby wi…" at bounding box center [776, 153] width 1138 height 45
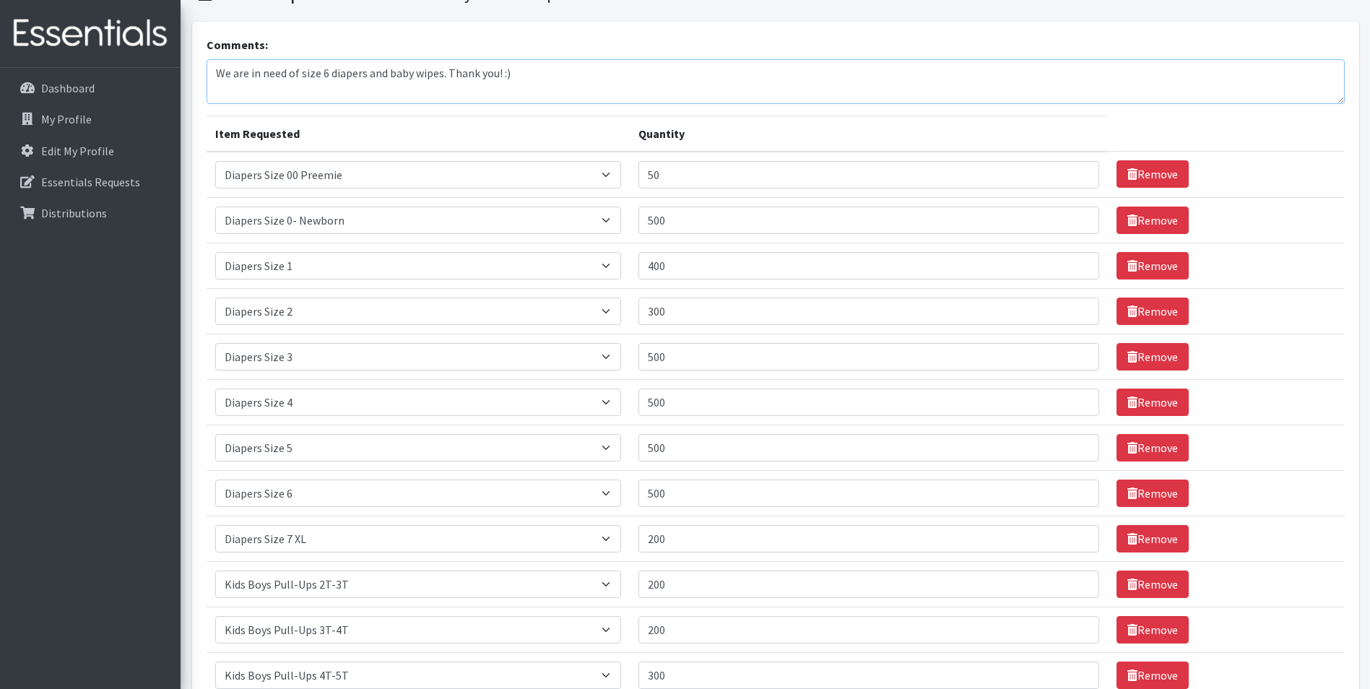
scroll to position [144, 0]
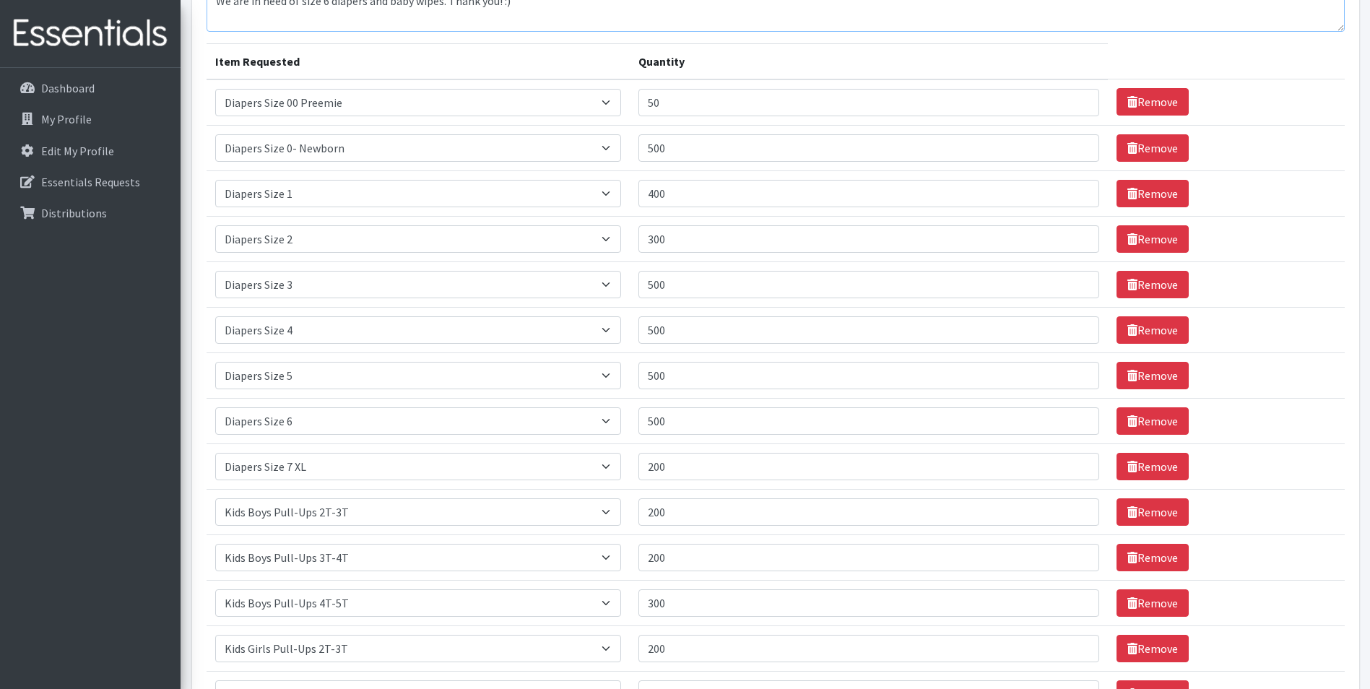
type textarea "We are in need of size 6 diapers and baby wipes. Thank you! :)"
click at [659, 194] on input "400" at bounding box center [868, 193] width 461 height 27
type input "500"
click at [688, 243] on input "300" at bounding box center [868, 238] width 461 height 27
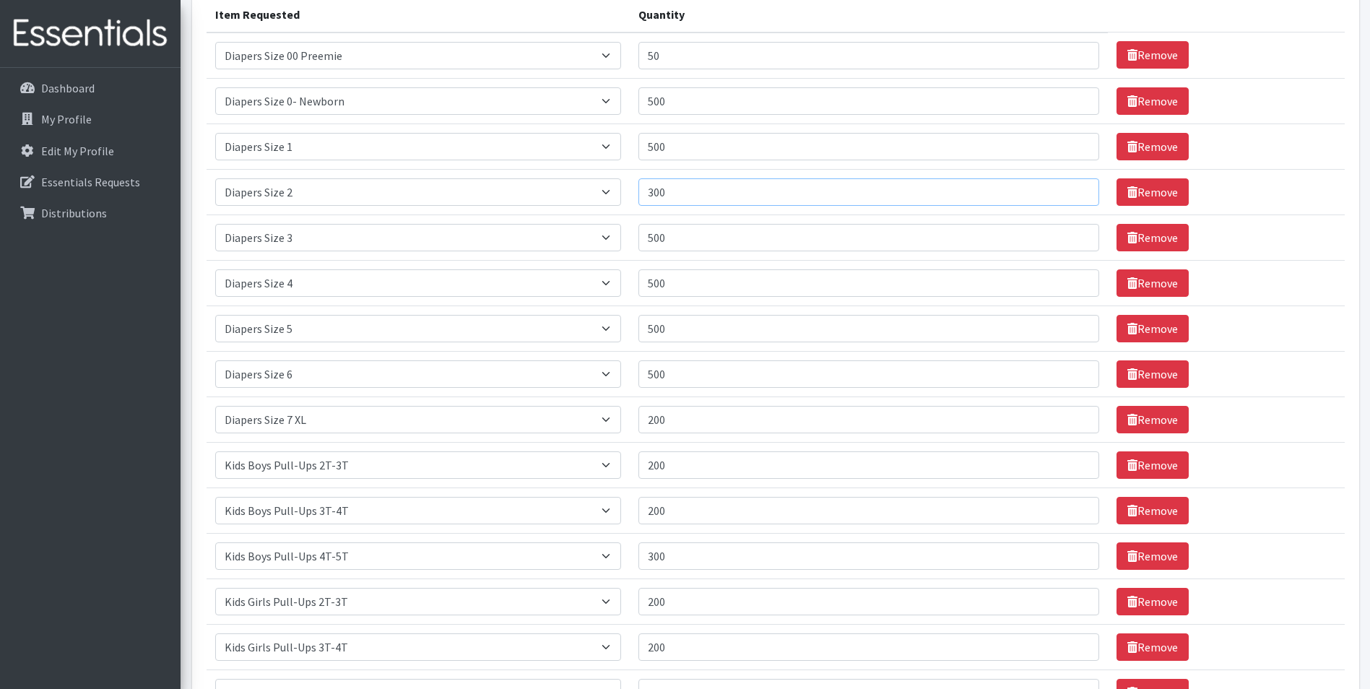
scroll to position [217, 0]
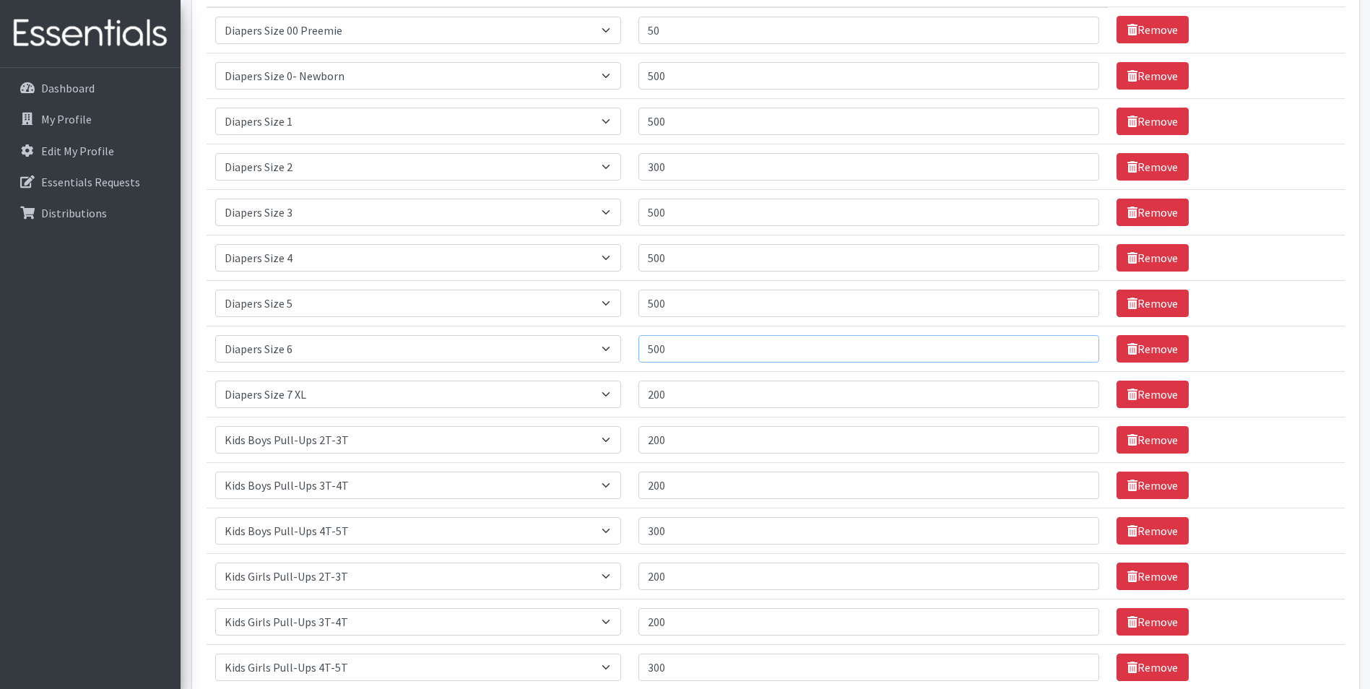
click at [660, 349] on input "500" at bounding box center [868, 348] width 461 height 27
type input "300"
click at [661, 395] on input "200" at bounding box center [868, 394] width 461 height 27
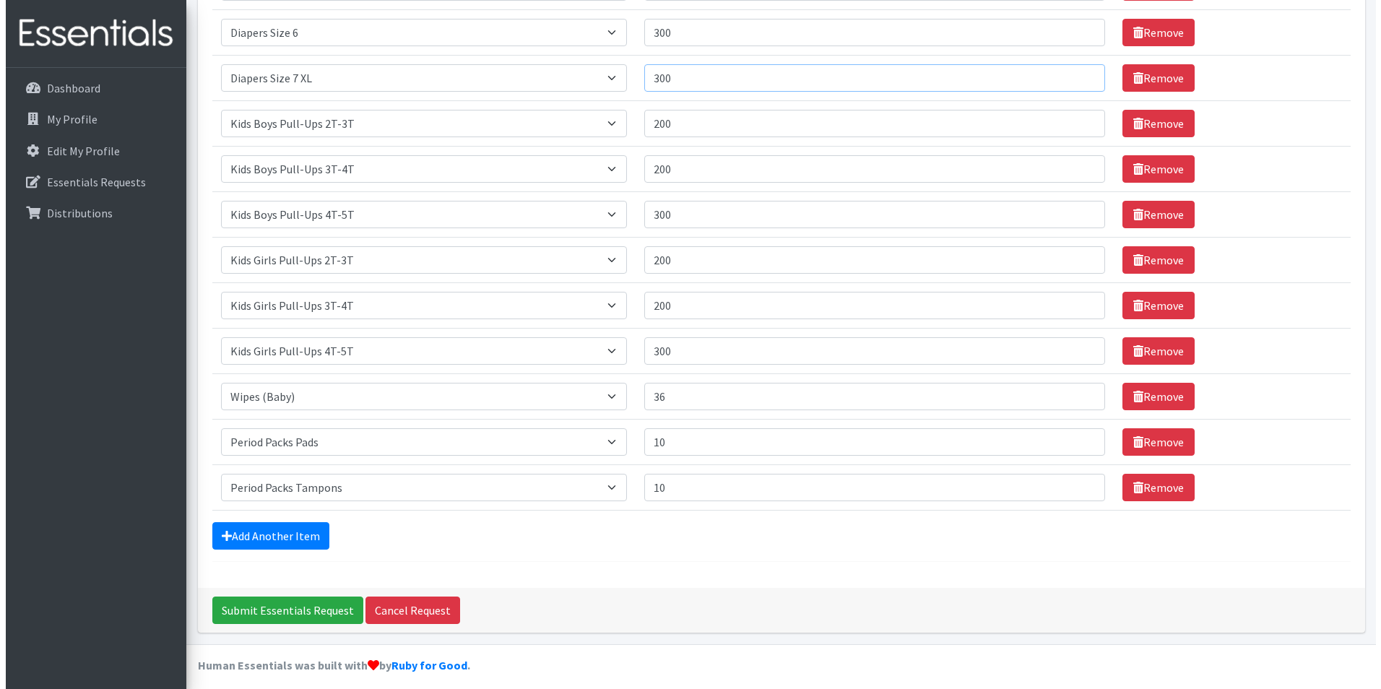
scroll to position [542, 0]
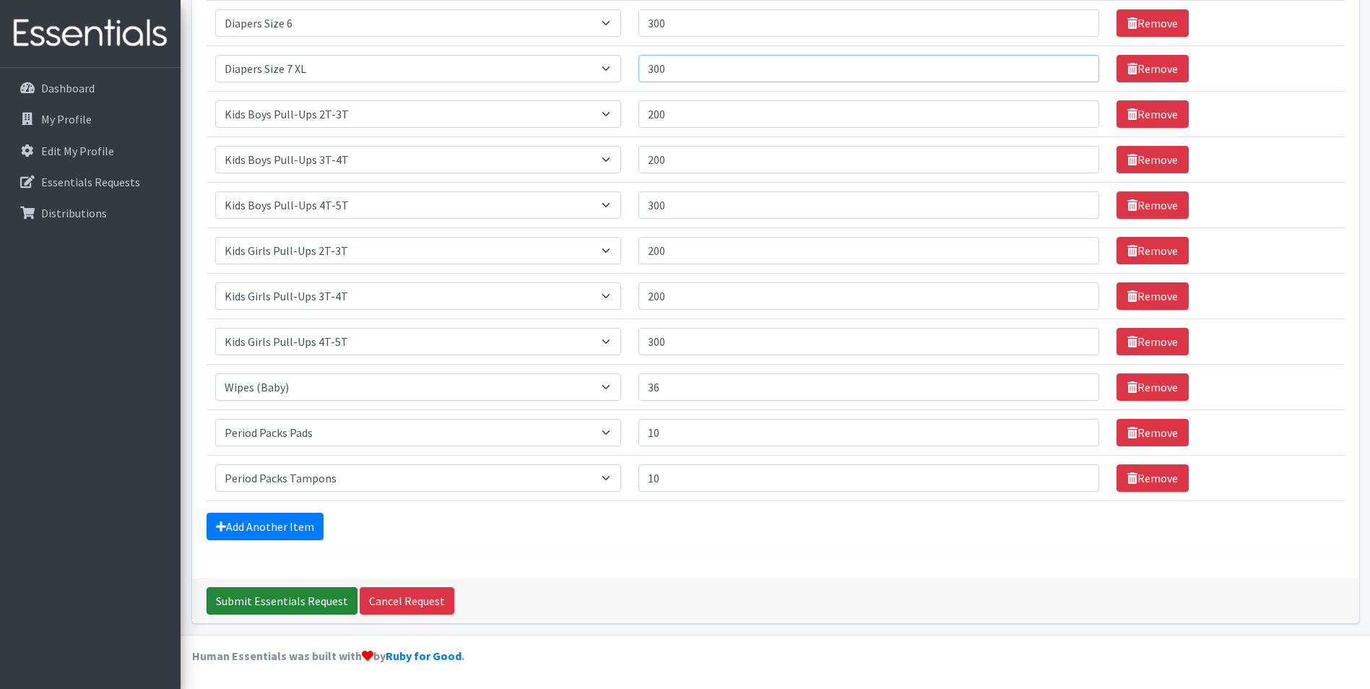
type input "300"
click at [279, 599] on input "Submit Essentials Request" at bounding box center [282, 600] width 151 height 27
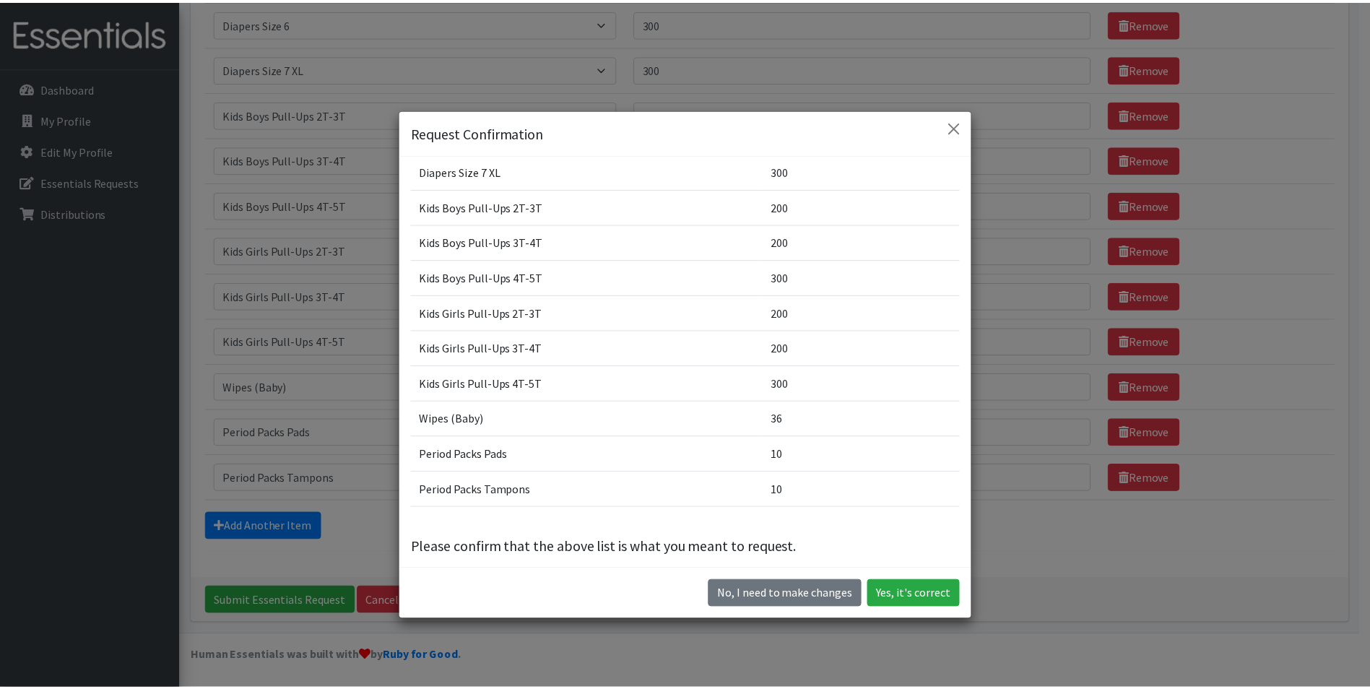
scroll to position [346, 0]
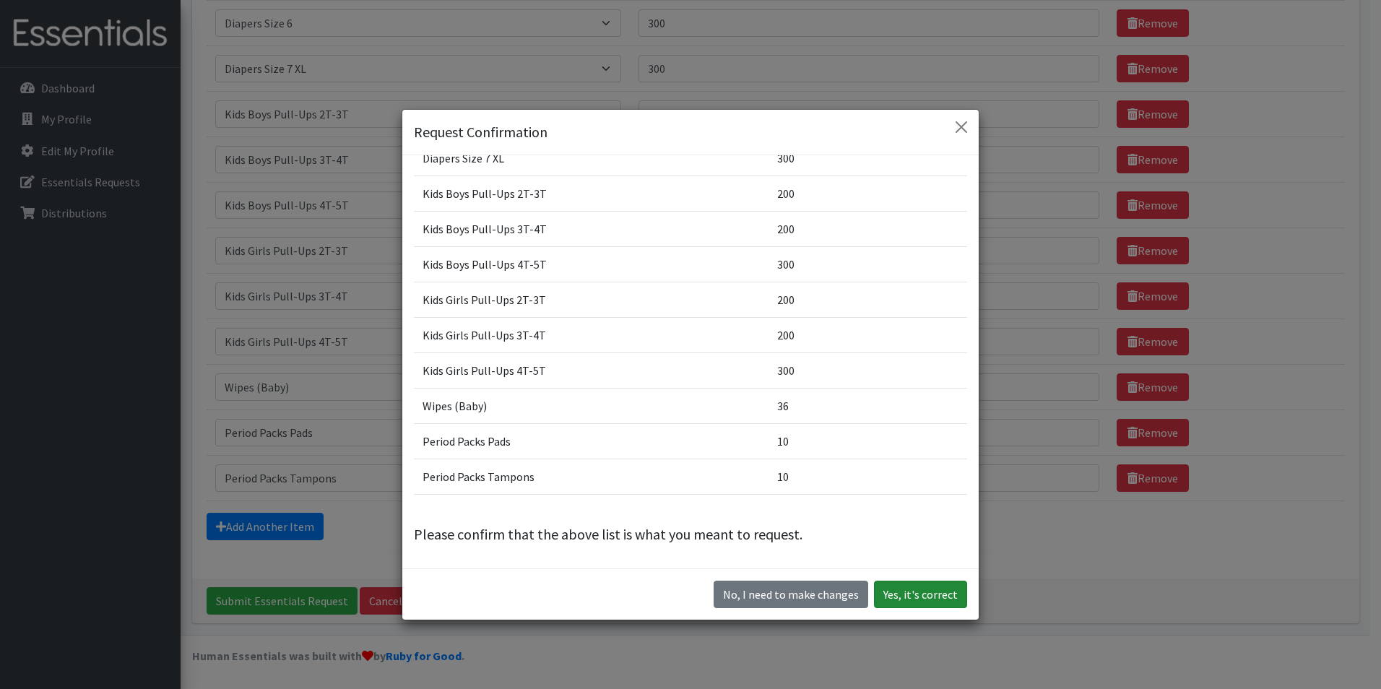
click at [921, 600] on button "Yes, it's correct" at bounding box center [920, 594] width 93 height 27
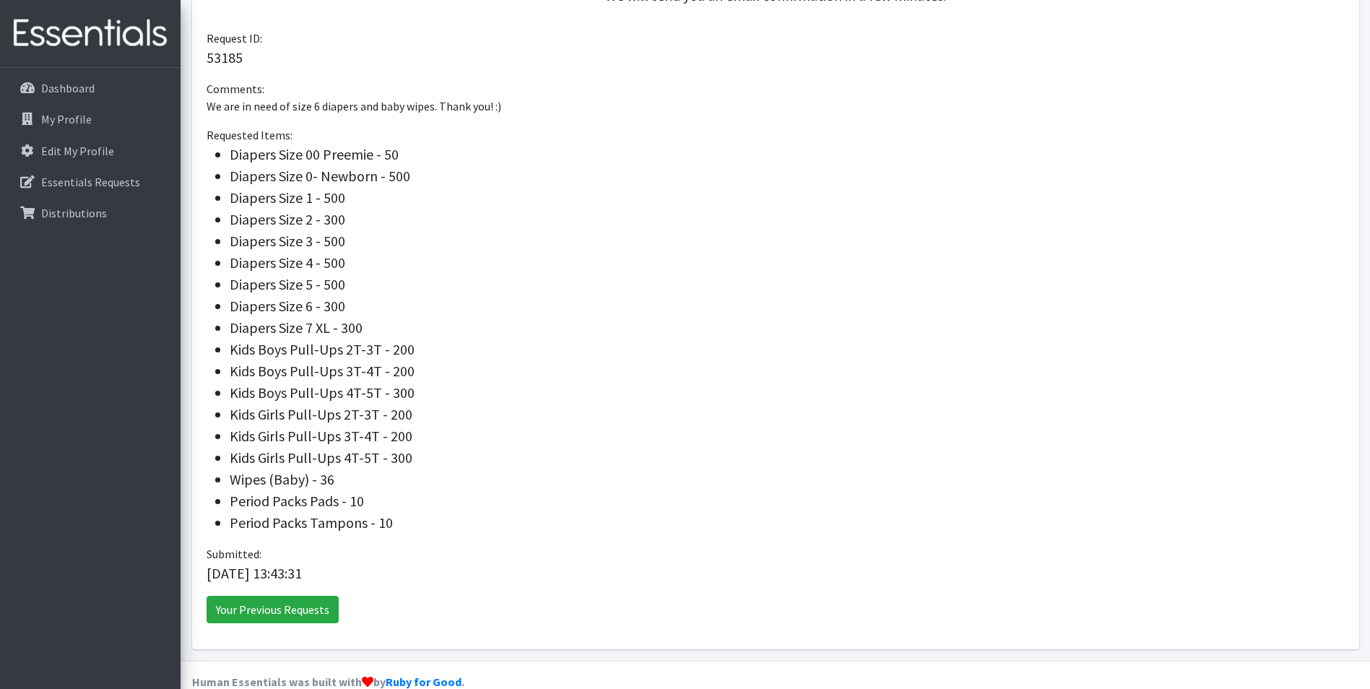
scroll to position [436, 0]
